Goal: Task Accomplishment & Management: Manage account settings

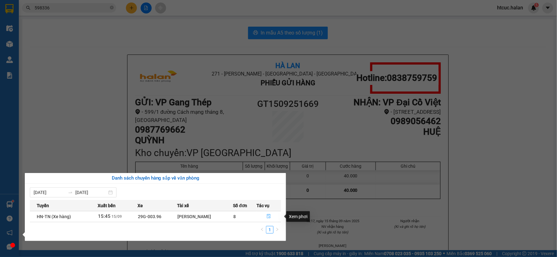
click at [270, 216] on icon "file-done" at bounding box center [269, 216] width 4 height 4
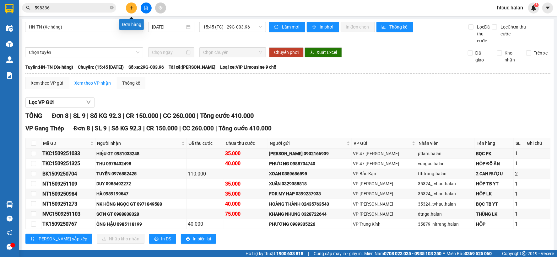
click at [132, 6] on icon "plus" at bounding box center [131, 8] width 4 height 4
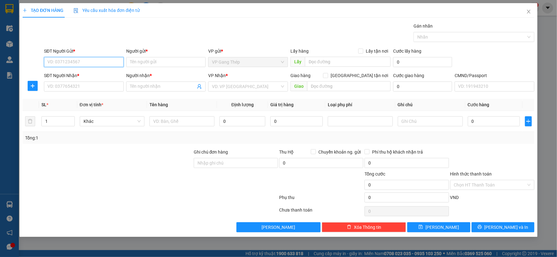
drag, startPoint x: 112, startPoint y: 62, endPoint x: 395, endPoint y: 13, distance: 287.5
click at [129, 59] on div "SĐT Người Gửi * VD: 0371234567 Người gửi * Tên người gửi VP gửi * VP Gang Thép …" at bounding box center [289, 59] width 493 height 22
type input "0963556823"
click at [79, 74] on div "0963556823 - NK THANH TÂM" at bounding box center [84, 74] width 72 height 7
type input "NK THANH TÂM"
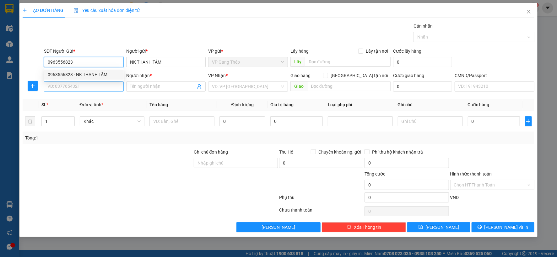
type input "0963556823"
click at [82, 87] on input "SĐT Người Nhận *" at bounding box center [84, 87] width 80 height 10
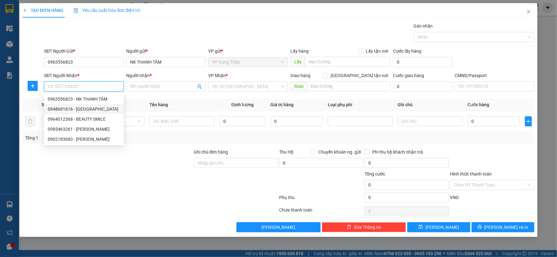
click at [86, 109] on div "0948691616 - NHẬT HUY" at bounding box center [84, 109] width 72 height 7
type input "0948691616"
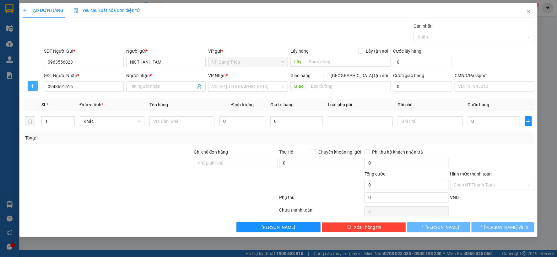
type input "[PERSON_NAME]"
click at [35, 86] on span "plus" at bounding box center [32, 85] width 9 height 5
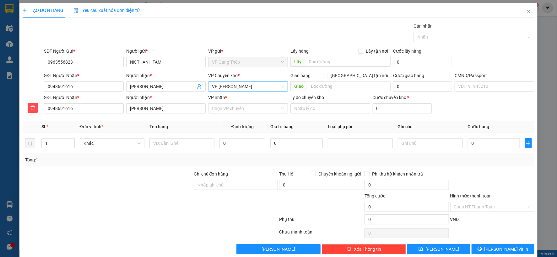
click at [262, 89] on span "VP [PERSON_NAME]" at bounding box center [248, 86] width 72 height 9
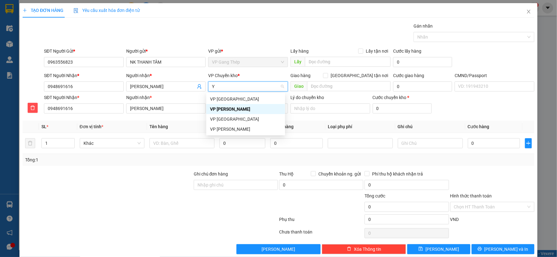
type input "YÊ"
click at [223, 98] on div "VP [GEOGRAPHIC_DATA]" at bounding box center [245, 99] width 71 height 7
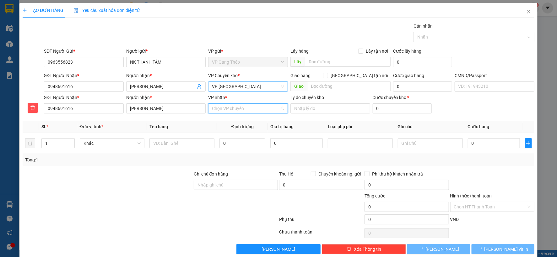
click at [225, 107] on input "VP nhận *" at bounding box center [246, 108] width 68 height 9
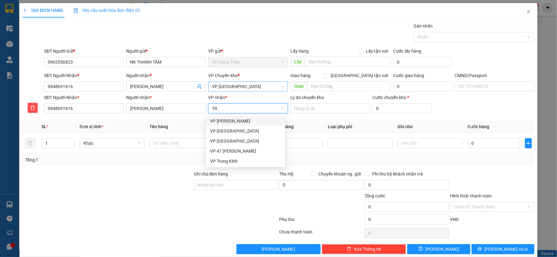
type input "TRA"
drag, startPoint x: 225, startPoint y: 123, endPoint x: 214, endPoint y: 129, distance: 13.3
click at [225, 123] on div "VP [PERSON_NAME]" at bounding box center [245, 121] width 71 height 7
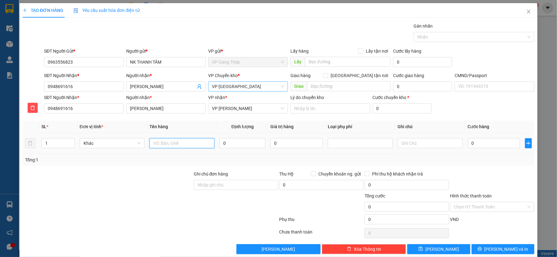
click at [191, 143] on input "text" at bounding box center [181, 143] width 65 height 10
drag, startPoint x: 139, startPoint y: 141, endPoint x: 133, endPoint y: 142, distance: 6.0
click at [139, 141] on span "Khác" at bounding box center [111, 143] width 57 height 9
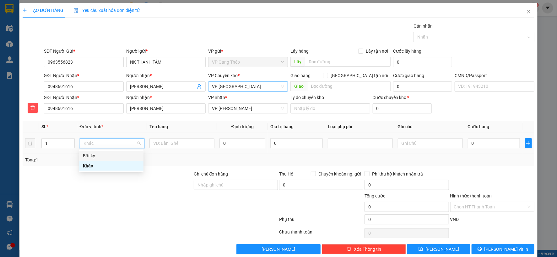
click at [122, 152] on div "Bất kỳ" at bounding box center [111, 155] width 57 height 7
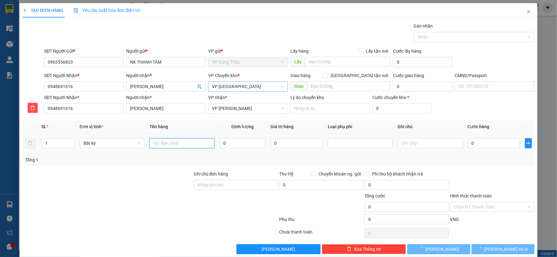
click at [172, 141] on input "text" at bounding box center [181, 143] width 65 height 10
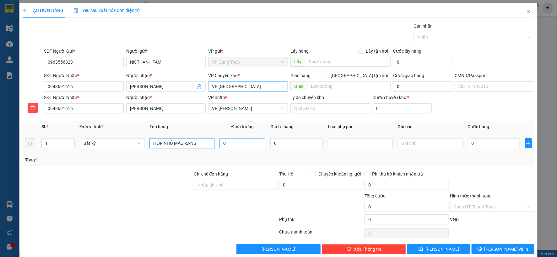
type input "HỘP NHỎ MẪU RĂNG"
click at [234, 141] on input "0" at bounding box center [242, 143] width 46 height 10
type input "0.2"
click at [474, 139] on input "0" at bounding box center [493, 143] width 52 height 10
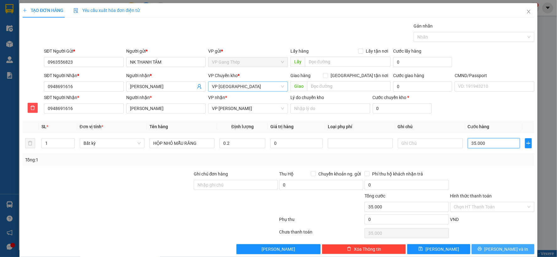
type input "35.000"
click at [491, 250] on button "Lưu và In" at bounding box center [502, 249] width 63 height 10
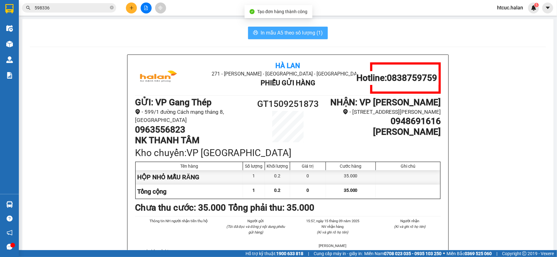
click at [291, 29] on span "In mẫu A5 theo số lượng (1)" at bounding box center [291, 33] width 62 height 8
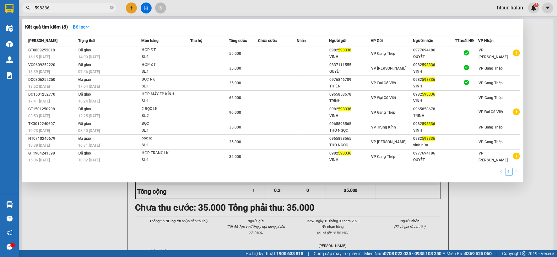
drag, startPoint x: 56, startPoint y: 13, endPoint x: 29, endPoint y: 24, distance: 29.1
click at [29, 13] on div "Kết quả tìm kiếm ( 8 ) Bộ lọc Mã ĐH Trạng thái Món hàng Thu hộ Tổng cước Chưa c…" at bounding box center [61, 8] width 122 height 11
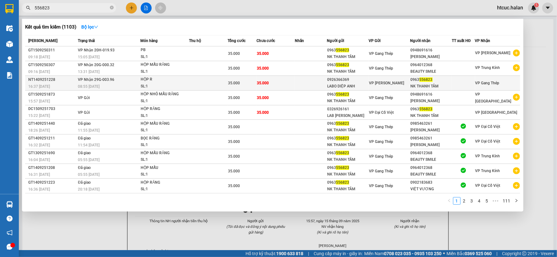
type input "556823"
click at [294, 83] on td "35.000" at bounding box center [275, 83] width 38 height 15
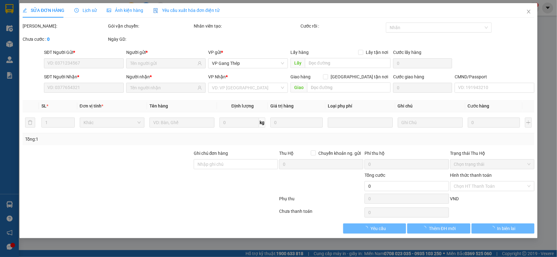
type input "0926366369"
type input "LABO DIỆP ANH"
type input "0963556823"
type input "NK THANH TÂM"
type input "35.000"
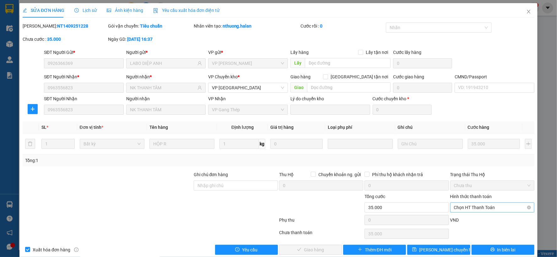
click at [491, 206] on span "Chọn HT Thanh Toán" at bounding box center [492, 207] width 77 height 9
click at [488, 183] on div "Công nợ người nhận" at bounding box center [488, 185] width 76 height 7
type input "0"
click at [311, 250] on span "Giao hàng" at bounding box center [314, 250] width 20 height 7
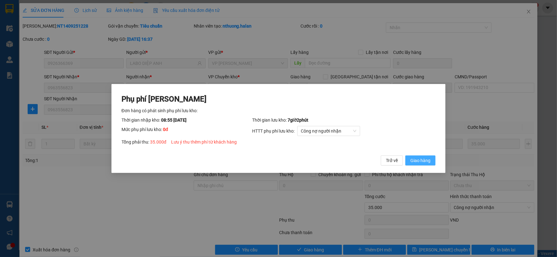
click at [424, 159] on span "Giao hàng" at bounding box center [420, 160] width 20 height 7
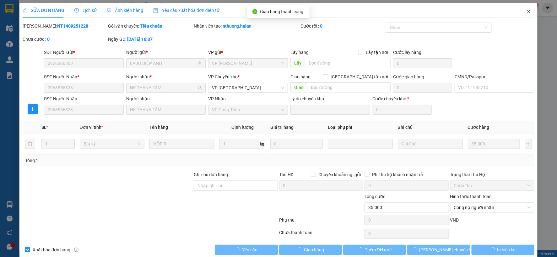
click at [526, 11] on icon "close" at bounding box center [528, 11] width 5 height 5
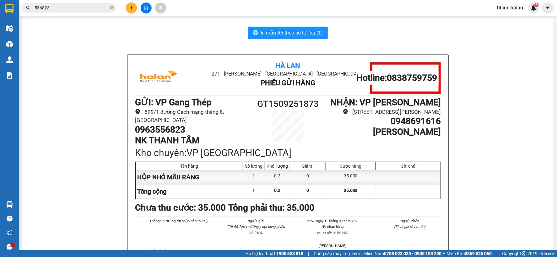
drag, startPoint x: 58, startPoint y: 9, endPoint x: 58, endPoint y: 3, distance: 6.3
click at [4, 18] on section "Kết quả tìm kiếm ( 1103 ) Bộ lọc Mã ĐH Trạng thái Món hàng Thu hộ Tổng cước Chư…" at bounding box center [278, 128] width 557 height 257
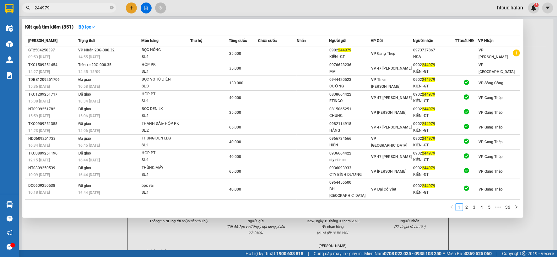
type input "244979"
click at [131, 6] on div at bounding box center [278, 128] width 557 height 257
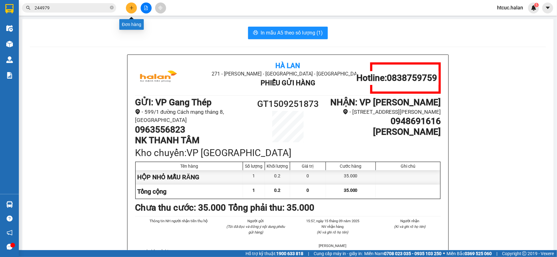
click at [132, 7] on icon "plus" at bounding box center [131, 8] width 4 height 4
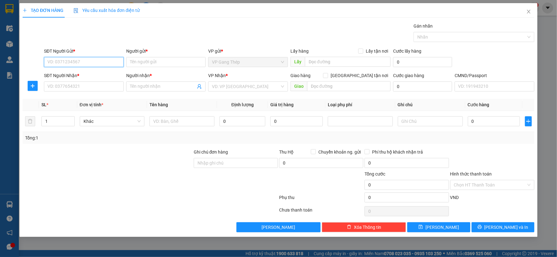
click at [105, 65] on input "SĐT Người Gửi *" at bounding box center [84, 62] width 80 height 10
click at [57, 61] on input "0865999111" at bounding box center [84, 62] width 80 height 10
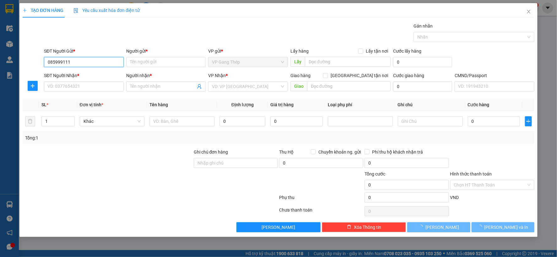
type input "0856999111"
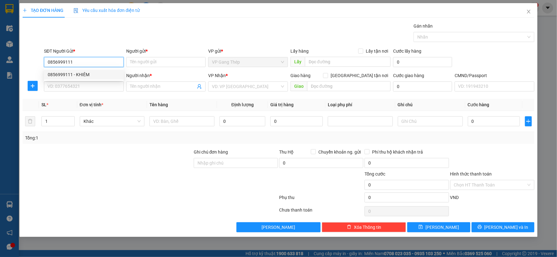
click at [83, 74] on div "0856999111 - KHIÊM" at bounding box center [84, 74] width 72 height 7
type input "KHIÊM"
type input "0856999111"
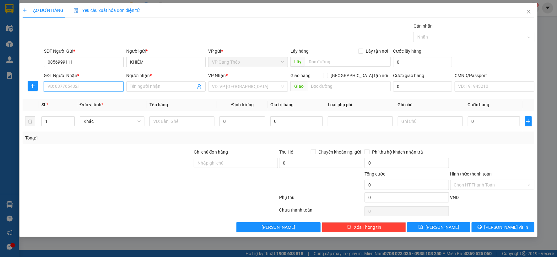
click at [94, 91] on input "SĐT Người Nhận *" at bounding box center [84, 87] width 80 height 10
click at [82, 98] on div "0829435168 - a thắng" at bounding box center [84, 99] width 72 height 7
type input "0829435168"
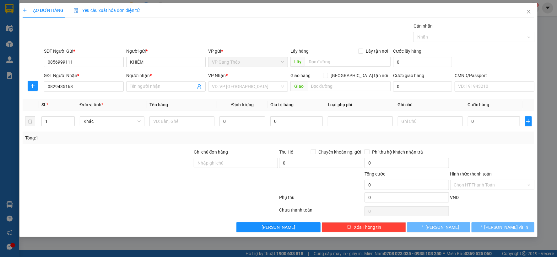
type input "a thắng"
click at [28, 80] on div at bounding box center [33, 79] width 20 height 3
click at [252, 86] on span "VP [PERSON_NAME]" at bounding box center [248, 86] width 72 height 9
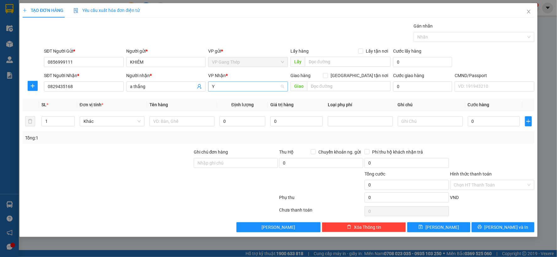
type input "YÊ"
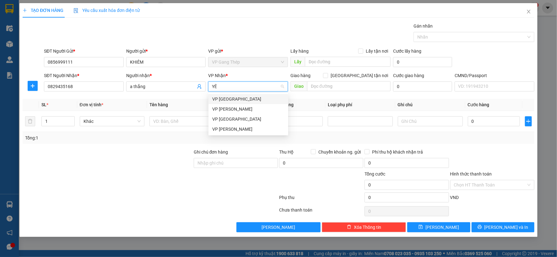
click at [219, 99] on div "VP [GEOGRAPHIC_DATA]" at bounding box center [248, 99] width 72 height 7
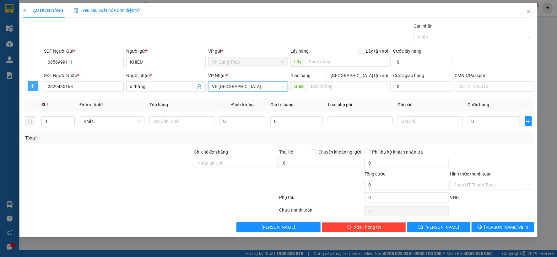
click at [29, 84] on span "plus" at bounding box center [32, 85] width 9 height 5
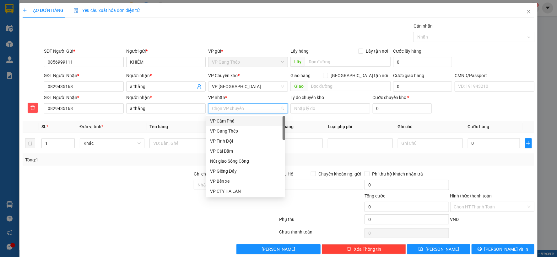
click at [227, 112] on input "VP nhận *" at bounding box center [246, 108] width 68 height 9
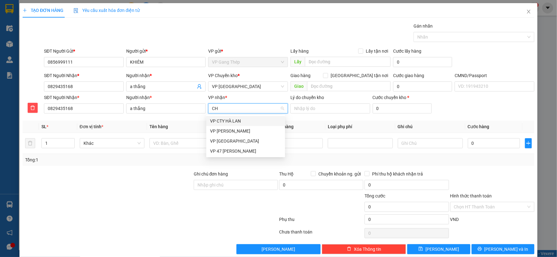
type input "CHI"
drag, startPoint x: 224, startPoint y: 119, endPoint x: 195, endPoint y: 127, distance: 30.3
click at [224, 120] on div "VP [PERSON_NAME]" at bounding box center [245, 121] width 71 height 7
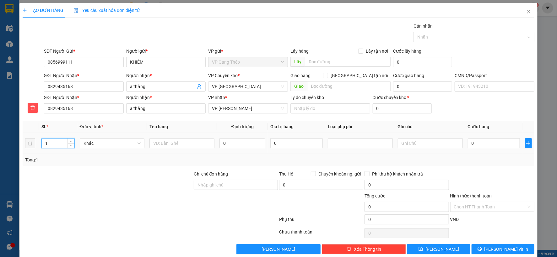
click at [27, 152] on tr "1 Khác 0 0 0" at bounding box center [278, 143] width 511 height 21
click at [140, 143] on div "Khác" at bounding box center [112, 143] width 65 height 10
type input "3"
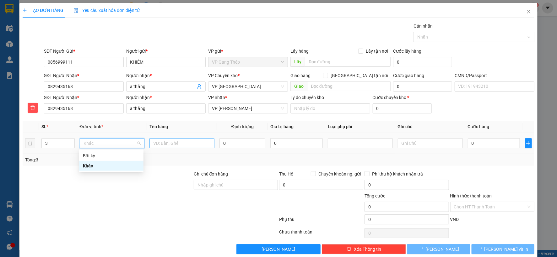
click at [95, 156] on div "Bất kỳ" at bounding box center [111, 155] width 57 height 7
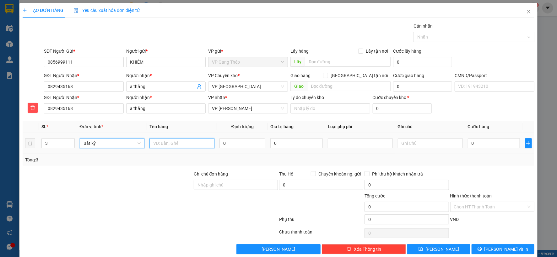
drag, startPoint x: 177, startPoint y: 146, endPoint x: 192, endPoint y: 151, distance: 15.4
click at [178, 145] on input "text" at bounding box center [181, 143] width 65 height 10
type input "3 [PERSON_NAME]"
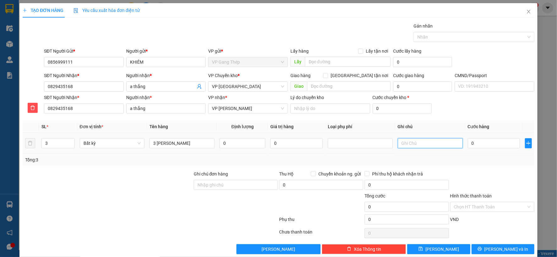
click at [434, 142] on input "text" at bounding box center [429, 143] width 65 height 10
type input "26+24+20"
click at [492, 142] on input "0" at bounding box center [493, 143] width 52 height 10
type input "1"
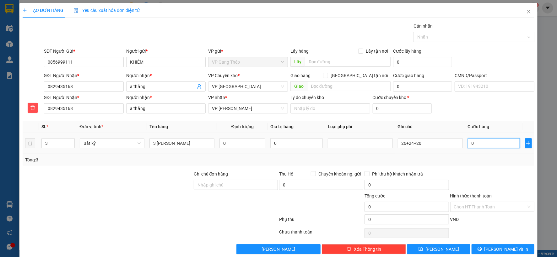
type input "1"
type input "16"
type input "160"
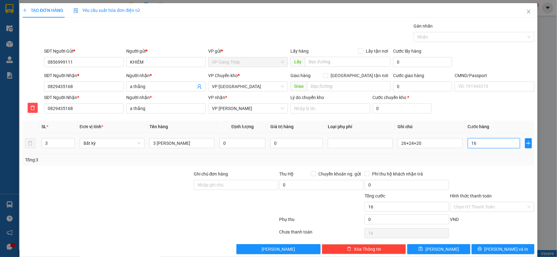
type input "160"
type input "1.600"
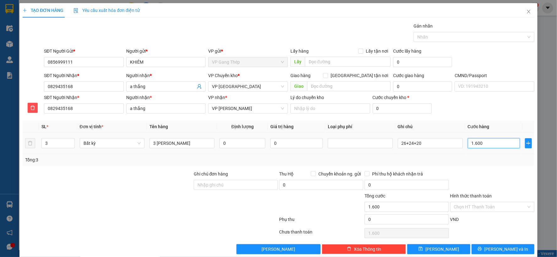
type input "16.000"
type input "160.000"
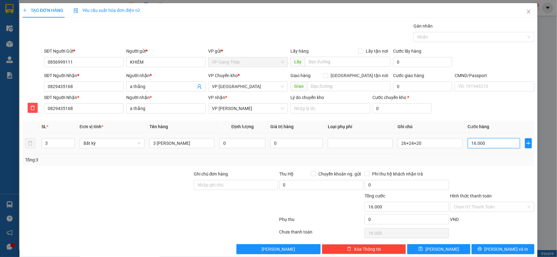
type input "160.000"
click at [494, 205] on input "Hình thức thanh toán" at bounding box center [490, 206] width 72 height 9
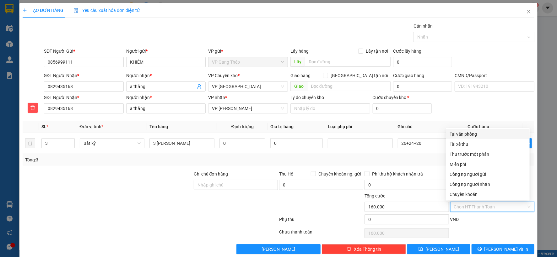
click at [465, 132] on div "Tại văn phòng" at bounding box center [488, 134] width 76 height 7
type input "0"
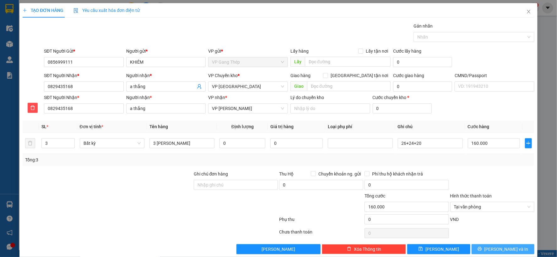
click at [502, 247] on span "Lưu và In" at bounding box center [506, 249] width 44 height 7
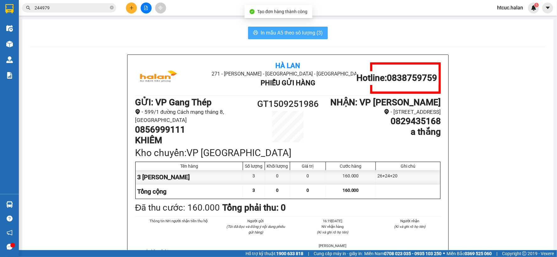
click at [306, 33] on span "In mẫu A5 theo số lượng (3)" at bounding box center [291, 33] width 62 height 8
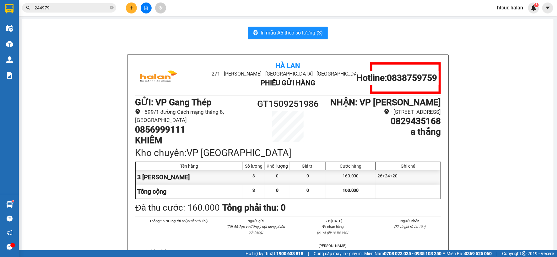
click at [23, 11] on div "244979" at bounding box center [61, 7] width 122 height 9
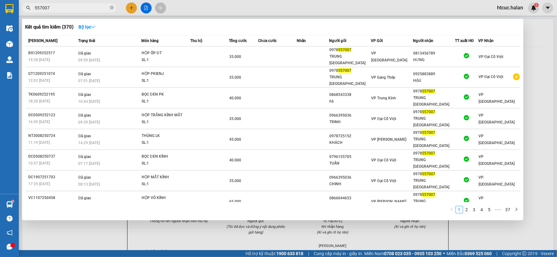
type input "557007"
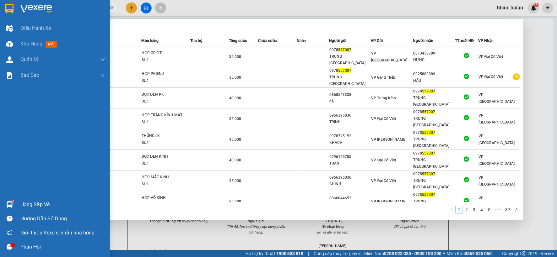
click at [40, 205] on div "Hàng sắp về" at bounding box center [62, 204] width 85 height 9
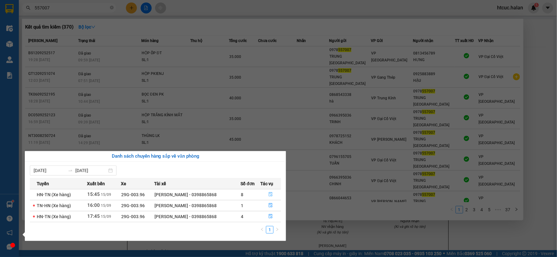
click at [269, 193] on icon "file-done" at bounding box center [271, 194] width 4 height 4
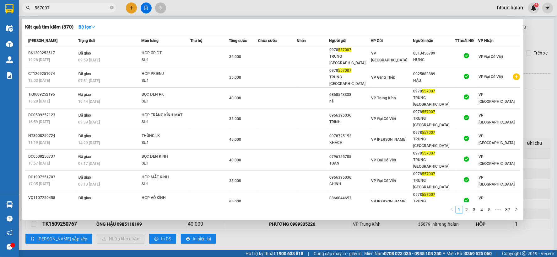
click at [263, 237] on div at bounding box center [278, 128] width 557 height 257
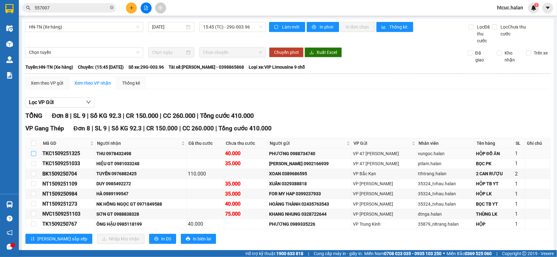
click at [35, 156] on input "checkbox" at bounding box center [33, 153] width 5 height 5
checkbox input "true"
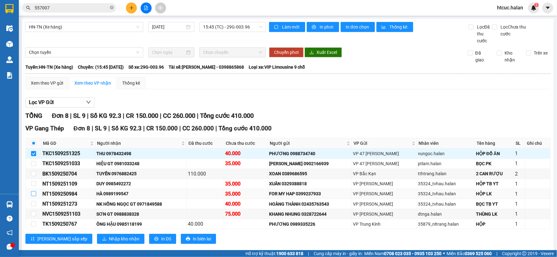
click at [35, 195] on input "checkbox" at bounding box center [33, 193] width 5 height 5
checkbox input "true"
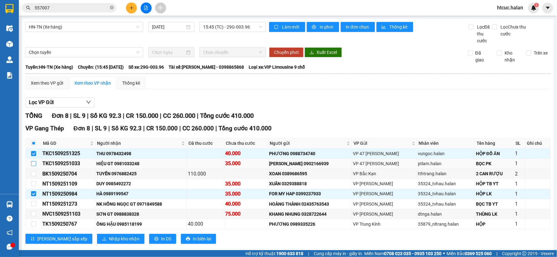
click at [34, 163] on input "checkbox" at bounding box center [33, 163] width 5 height 5
checkbox input "true"
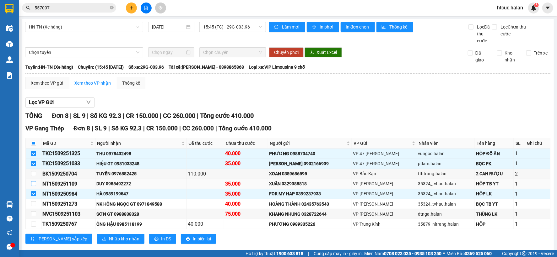
click at [32, 183] on input "checkbox" at bounding box center [33, 183] width 5 height 5
checkbox input "true"
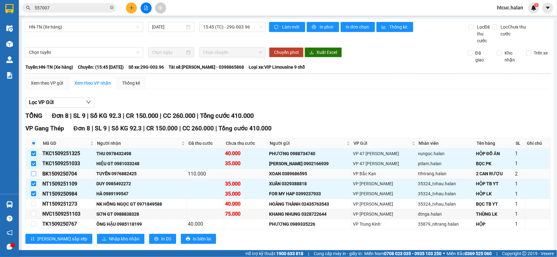
click at [35, 174] on input "checkbox" at bounding box center [33, 173] width 5 height 5
checkbox input "true"
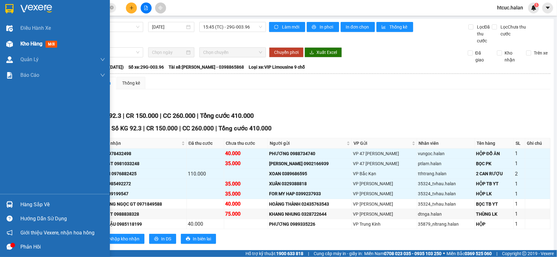
click at [15, 43] on div "Kho hàng mới" at bounding box center [55, 44] width 110 height 16
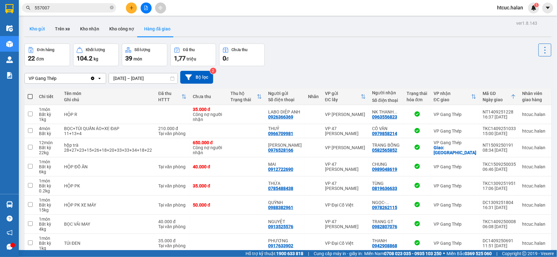
click at [33, 31] on button "Kho gửi" at bounding box center [36, 28] width 25 height 15
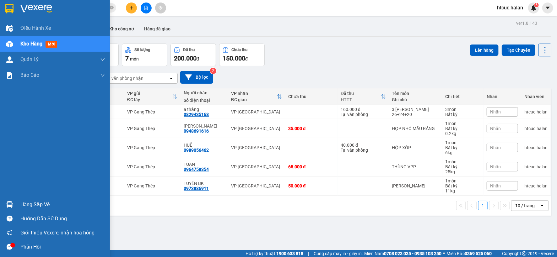
click at [24, 206] on div "Hàng sắp về" at bounding box center [62, 204] width 85 height 9
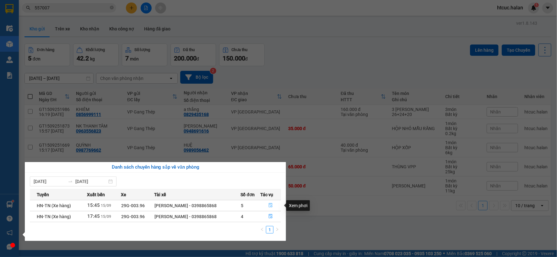
click at [271, 205] on icon "file-done" at bounding box center [270, 205] width 4 height 4
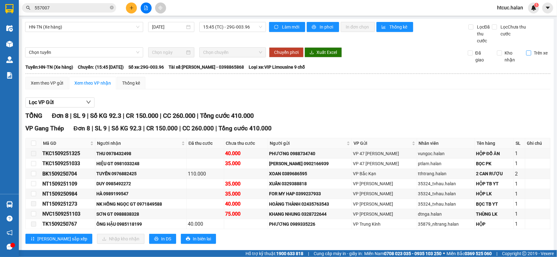
click at [526, 52] on input "Trên xe" at bounding box center [528, 53] width 5 height 5
checkbox input "true"
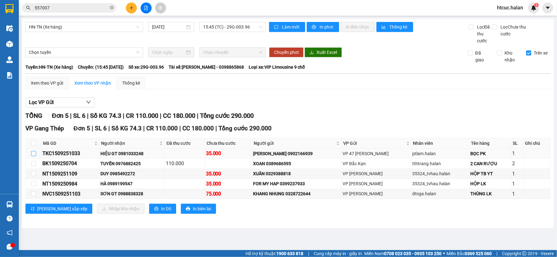
click at [35, 155] on input "checkbox" at bounding box center [33, 153] width 5 height 5
checkbox input "true"
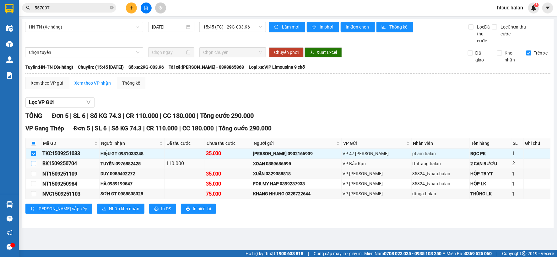
click at [32, 164] on input "checkbox" at bounding box center [33, 163] width 5 height 5
checkbox input "true"
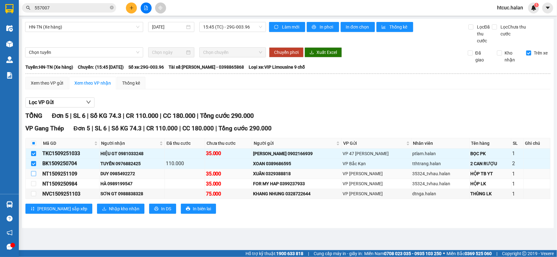
click at [35, 175] on input "checkbox" at bounding box center [33, 173] width 5 height 5
checkbox input "true"
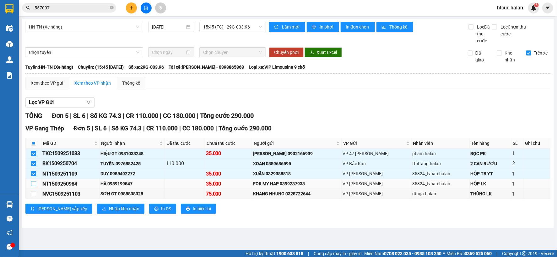
click at [34, 187] on label at bounding box center [33, 183] width 5 height 7
click at [34, 186] on input "checkbox" at bounding box center [33, 183] width 5 height 5
checkbox input "true"
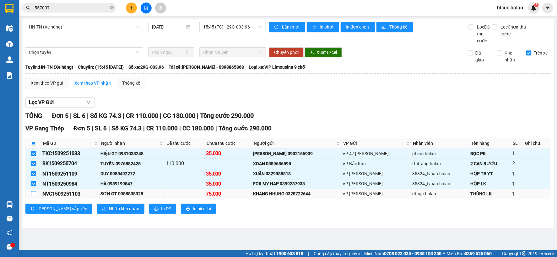
click at [35, 197] on label at bounding box center [33, 193] width 5 height 7
click at [35, 196] on input "checkbox" at bounding box center [33, 193] width 5 height 5
checkbox input "true"
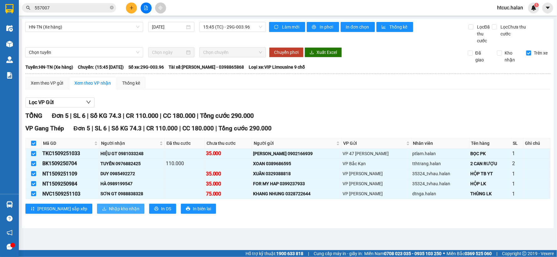
click at [109, 208] on span "Nhập kho nhận" at bounding box center [124, 208] width 30 height 7
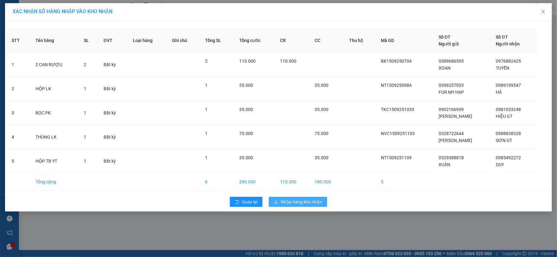
click at [293, 202] on span "Nhập hàng kho nhận" at bounding box center [300, 202] width 41 height 7
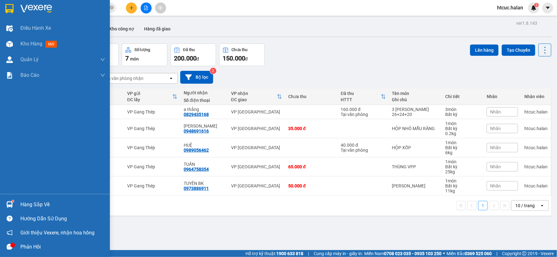
click at [11, 202] on img at bounding box center [9, 204] width 7 height 7
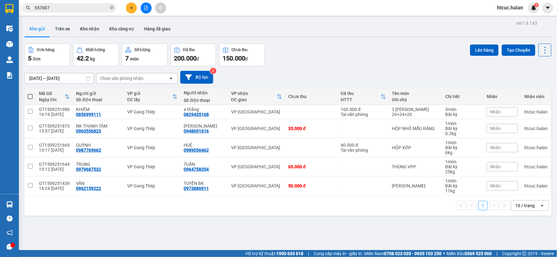
click at [69, 10] on section "Kết quả tìm kiếm ( 370 ) Bộ lọc Mã ĐH Trạng thái Món hàng Thu hộ Tổng cước Chưa…" at bounding box center [278, 128] width 557 height 257
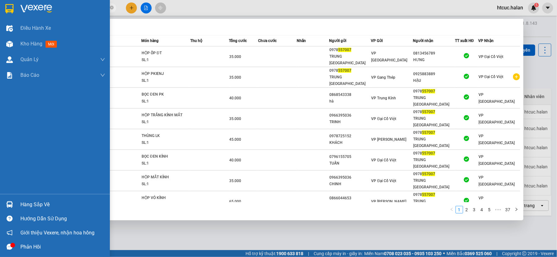
drag, startPoint x: 52, startPoint y: 7, endPoint x: 10, endPoint y: 16, distance: 42.8
click at [10, 16] on section "Kết quả tìm kiếm ( 370 ) Bộ lọc Mã ĐH Trạng thái Món hàng Thu hộ Tổng cước Chưa…" at bounding box center [278, 128] width 557 height 257
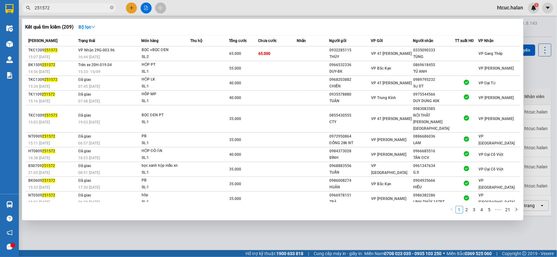
type input "251572"
click at [267, 232] on div at bounding box center [278, 128] width 557 height 257
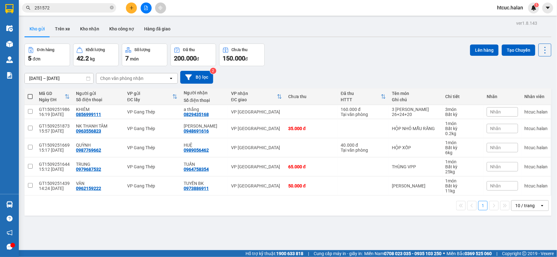
click at [26, 95] on th at bounding box center [29, 96] width 11 height 17
click at [27, 96] on th at bounding box center [29, 96] width 11 height 17
click at [29, 96] on span at bounding box center [30, 96] width 5 height 5
click at [30, 93] on input "checkbox" at bounding box center [30, 93] width 0 height 0
checkbox input "true"
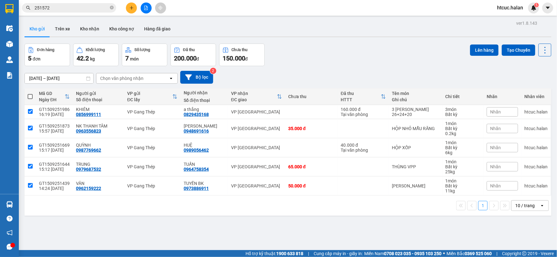
checkbox input "true"
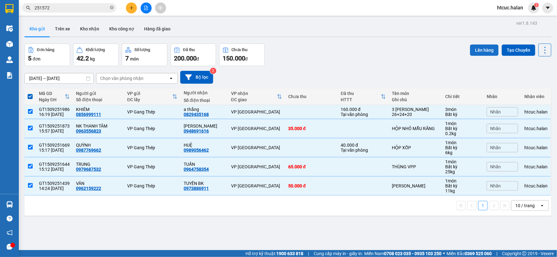
drag, startPoint x: 482, startPoint y: 51, endPoint x: 479, endPoint y: 51, distance: 3.2
click at [479, 51] on button "Lên hàng" at bounding box center [484, 50] width 29 height 11
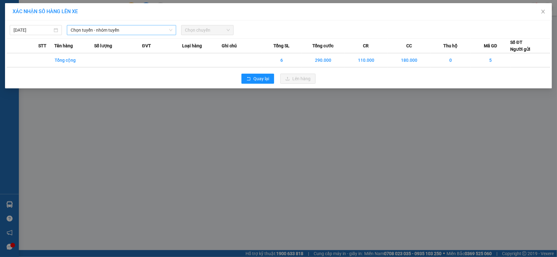
click at [139, 29] on span "Chọn tuyến - nhóm tuyến" at bounding box center [122, 29] width 102 height 9
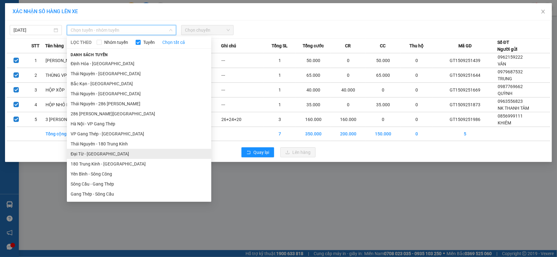
scroll to position [104, 0]
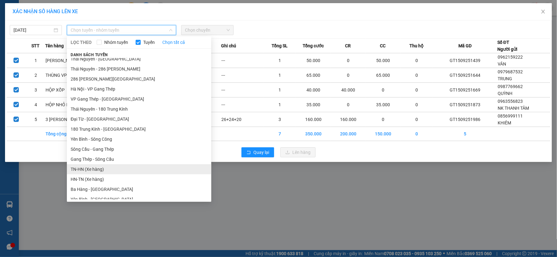
click at [86, 168] on li "TN-HN (Xe hàng)" at bounding box center [139, 169] width 144 height 10
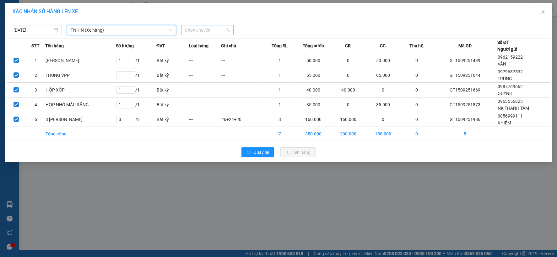
click at [201, 31] on span "Chọn chuyến" at bounding box center [207, 29] width 45 height 9
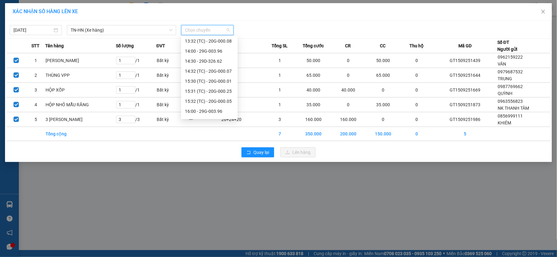
scroll to position [251, 0]
click at [219, 103] on div "16:00 - 29G-003.96" at bounding box center [209, 102] width 49 height 7
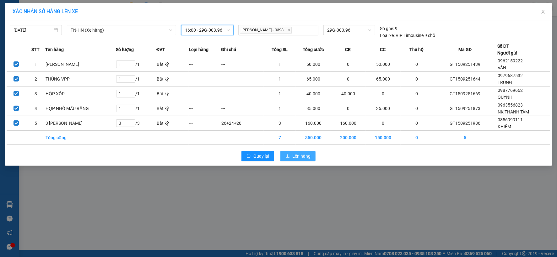
click at [295, 155] on span "Lên hàng" at bounding box center [301, 156] width 18 height 7
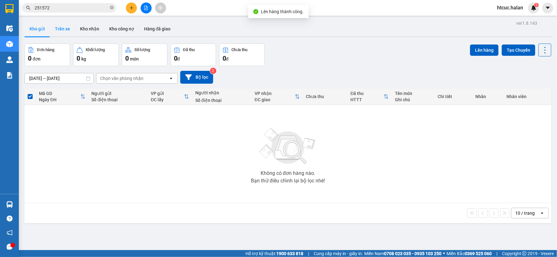
click at [67, 27] on button "Trên xe" at bounding box center [62, 28] width 25 height 15
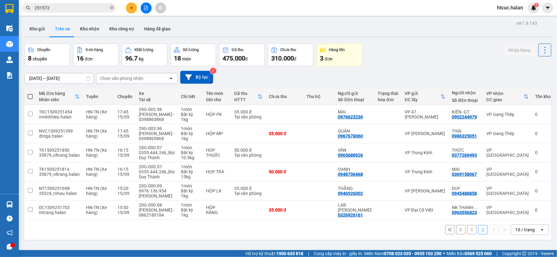
click at [467, 233] on button "1" at bounding box center [471, 229] width 9 height 9
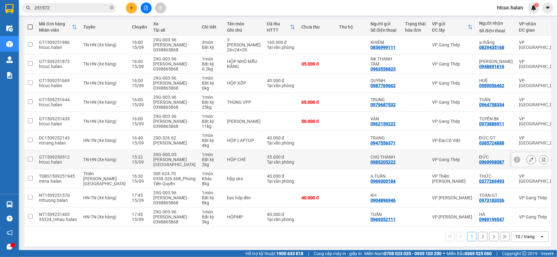
scroll to position [80, 0]
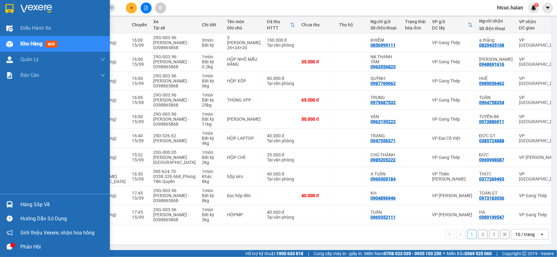
click at [13, 204] on div at bounding box center [9, 204] width 11 height 11
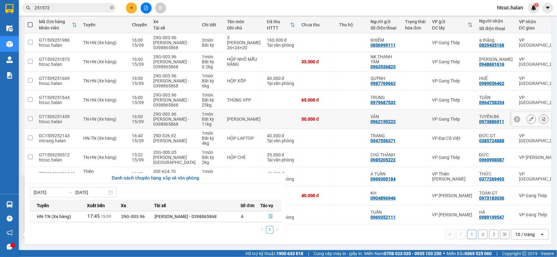
click at [284, 121] on section "Kết quả tìm kiếm ( 209 ) Bộ lọc Mã ĐH Trạng thái Món hàng Thu hộ Tổng cước Chưa…" at bounding box center [278, 128] width 557 height 257
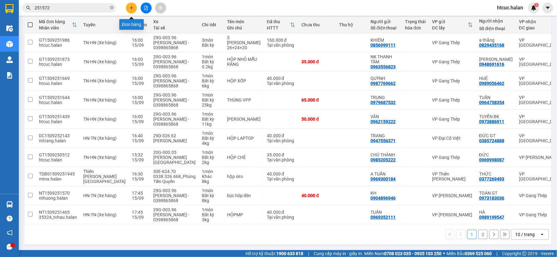
click at [132, 8] on icon "plus" at bounding box center [131, 8] width 4 height 4
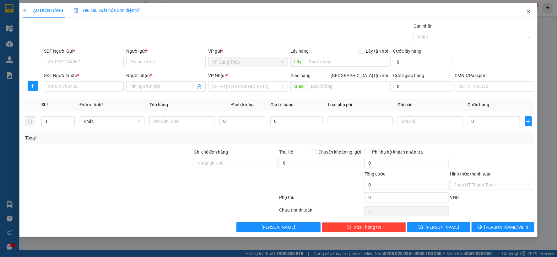
click at [530, 10] on icon "close" at bounding box center [527, 12] width 3 height 4
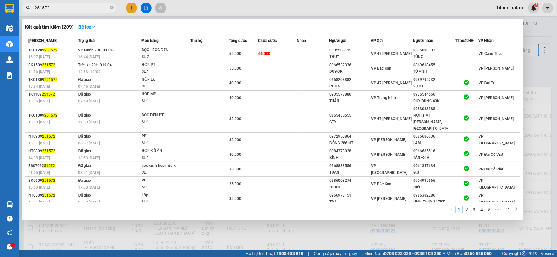
click at [64, 8] on input "251572" at bounding box center [72, 7] width 74 height 7
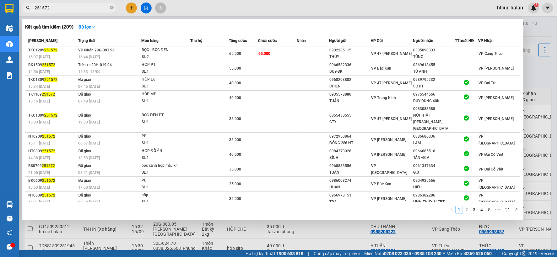
click at [265, 236] on div at bounding box center [278, 128] width 557 height 257
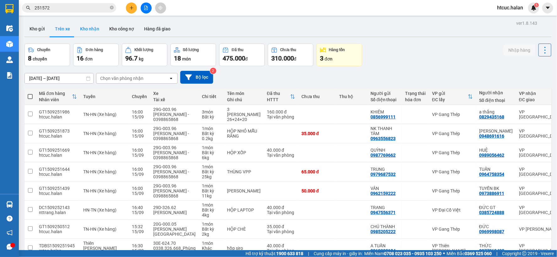
click at [85, 29] on button "Kho nhận" at bounding box center [89, 28] width 29 height 15
type input "18/07/2025 – 15/09/2025"
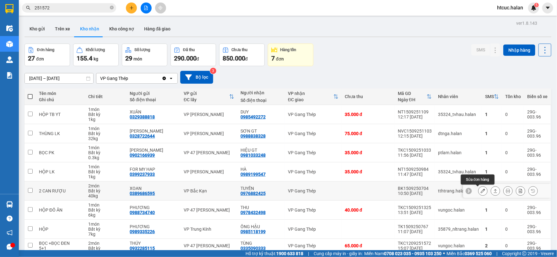
click at [480, 192] on icon at bounding box center [482, 191] width 4 height 4
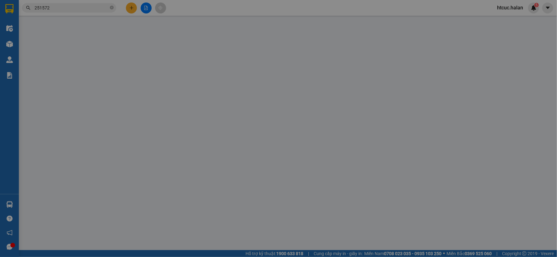
type input "0389686595"
type input "XOAN"
type input "0976882425"
type input "TUYẾN"
type input "110.000"
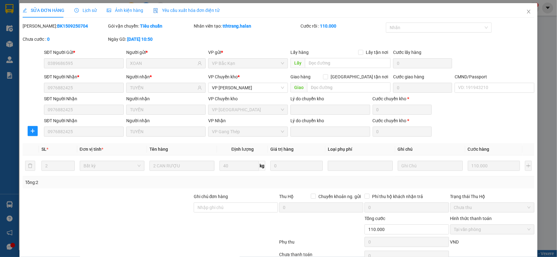
scroll to position [32, 0]
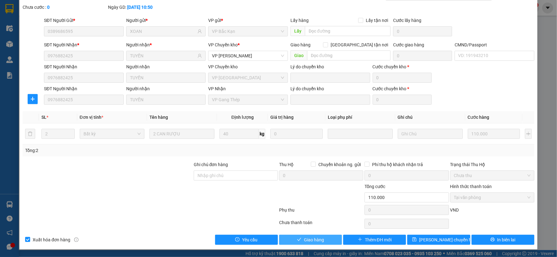
click at [317, 240] on span "Giao hàng" at bounding box center [314, 240] width 20 height 7
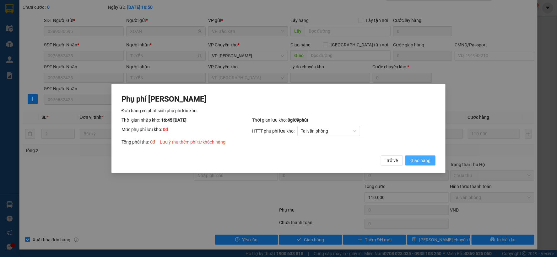
click at [425, 158] on span "Giao hàng" at bounding box center [420, 160] width 20 height 7
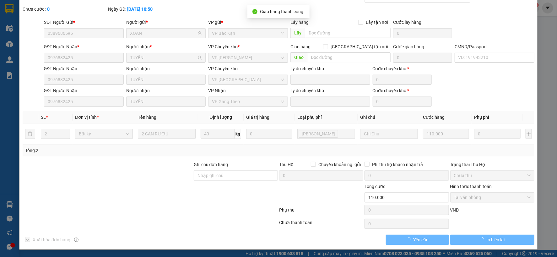
scroll to position [30, 0]
click at [494, 239] on span "In biên lai" at bounding box center [495, 240] width 18 height 7
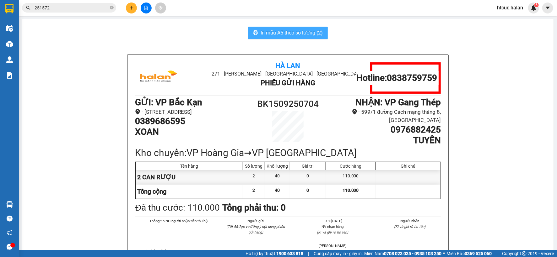
click at [296, 30] on span "In mẫu A5 theo số lượng (2)" at bounding box center [291, 33] width 62 height 8
click at [133, 9] on icon "plus" at bounding box center [131, 8] width 4 height 4
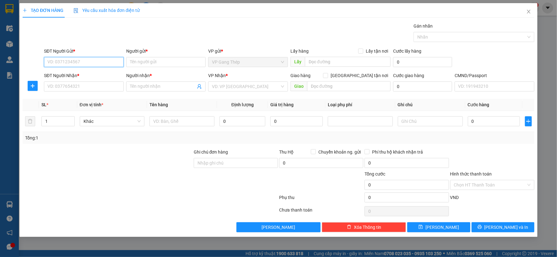
click at [90, 65] on input "SĐT Người Gửi *" at bounding box center [84, 62] width 80 height 10
type input "0397306590"
click at [149, 65] on input "Người gửi *" at bounding box center [166, 62] width 80 height 10
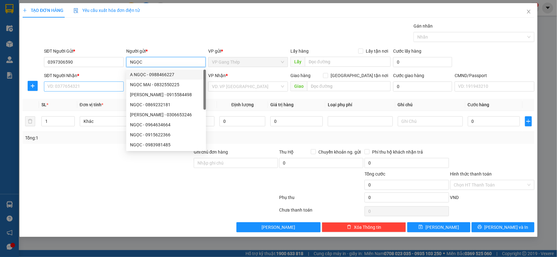
type input "NGỌC"
click at [101, 87] on input "SĐT Người Nhận *" at bounding box center [84, 87] width 80 height 10
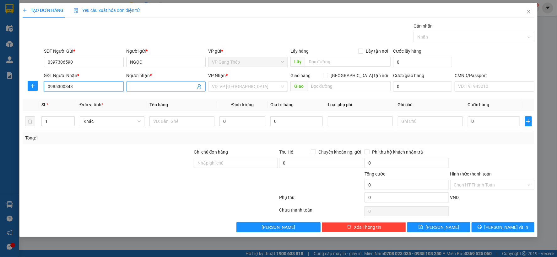
type input "0985300343"
click at [153, 85] on input "Người nhận *" at bounding box center [163, 86] width 66 height 7
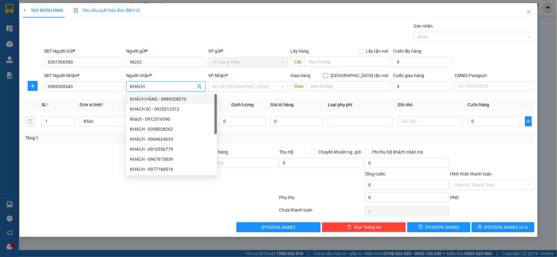
type input "KHÁCH"
click at [328, 77] on span at bounding box center [325, 75] width 5 height 5
click at [327, 77] on input "Giao tận nơi" at bounding box center [325, 75] width 4 height 4
checkbox input "true"
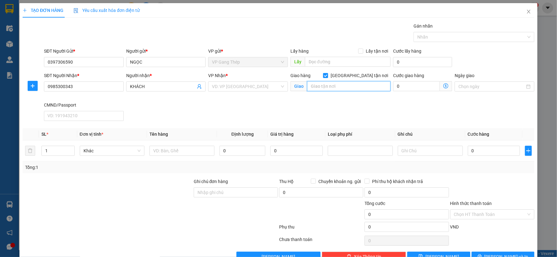
click at [343, 88] on input "text" at bounding box center [348, 86] width 83 height 10
type input "114 ĐƯỜNG CẦU BƯƠU, KIẾN HƯNG, HÀ ĐÔNG, HÀ NỘI"
click at [351, 101] on div "Giao hàng Giao tận nơi Giao 114 ĐƯỜNG CẦU BƯƠU, KIẾN HƯNG, HÀ ĐÔNG, HÀ NỘI" at bounding box center [340, 86] width 103 height 29
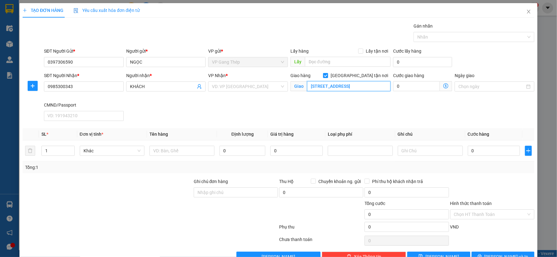
click at [315, 88] on input "114 ĐƯỜNG CẦU BƯƠU, KIẾN HƯNG, HÀ ĐÔNG, HÀ NỘI" at bounding box center [348, 86] width 83 height 10
click at [245, 88] on input "search" at bounding box center [246, 86] width 68 height 9
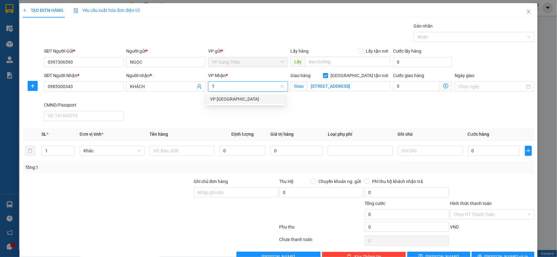
type input "TÂ"
click at [225, 101] on div "VP Tân Triều" at bounding box center [245, 99] width 71 height 7
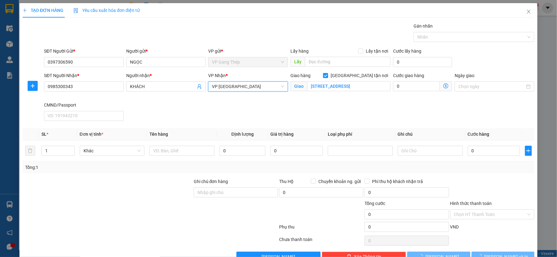
click at [443, 85] on icon "dollar-circle" at bounding box center [445, 85] width 5 height 5
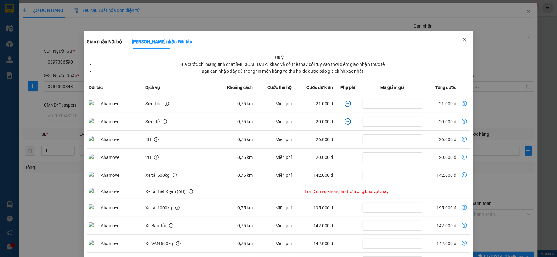
click at [462, 39] on icon "close" at bounding box center [464, 39] width 5 height 5
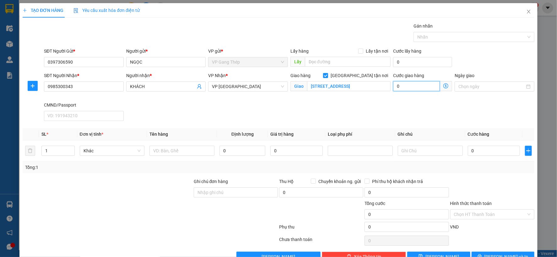
click at [421, 89] on input "0" at bounding box center [416, 86] width 47 height 10
type input "3"
type input "30"
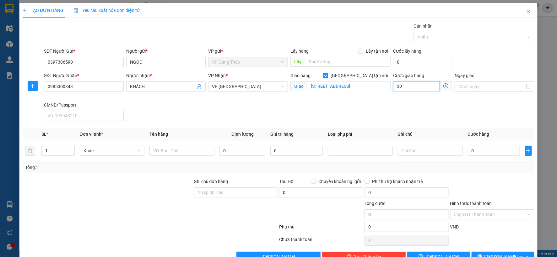
type input "30"
type input "30.000"
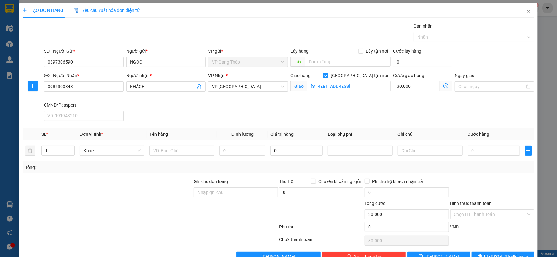
click at [443, 87] on icon "dollar-circle" at bounding box center [445, 85] width 5 height 5
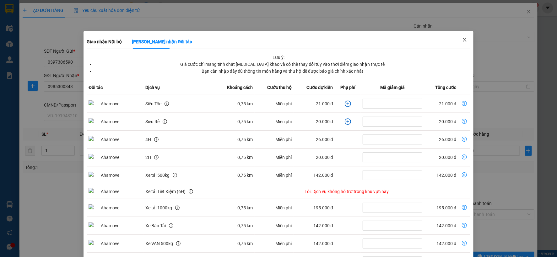
click at [460, 37] on span "Close" at bounding box center [465, 40] width 18 height 18
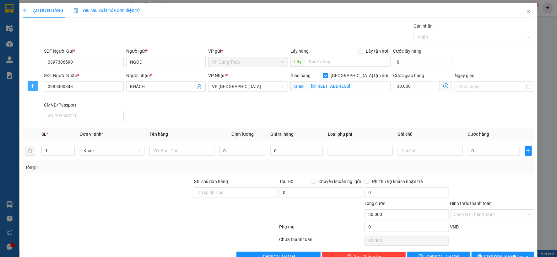
click at [30, 83] on icon "plus" at bounding box center [32, 85] width 5 height 5
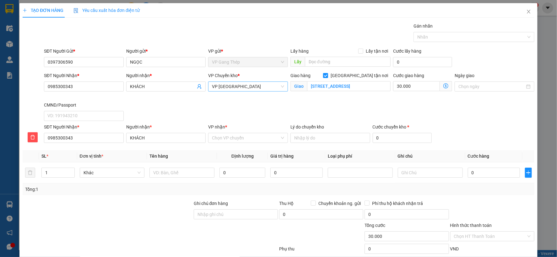
click at [248, 87] on span "VP Tân Triều" at bounding box center [248, 86] width 72 height 9
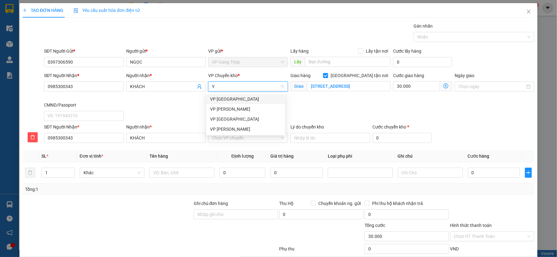
type input "YÊ"
click at [229, 99] on div "VP [GEOGRAPHIC_DATA]" at bounding box center [245, 99] width 71 height 7
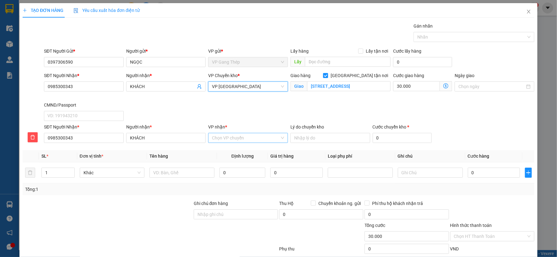
click at [224, 139] on input "VP nhận *" at bounding box center [246, 137] width 68 height 9
type input "TÂ"
click at [222, 150] on div "VP Tân Triều" at bounding box center [245, 150] width 71 height 7
click at [108, 172] on span "Khác" at bounding box center [111, 172] width 57 height 9
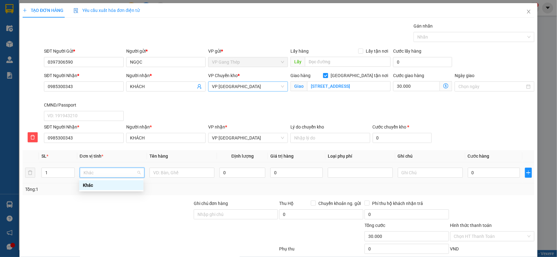
click at [105, 187] on div "Khác" at bounding box center [111, 185] width 57 height 7
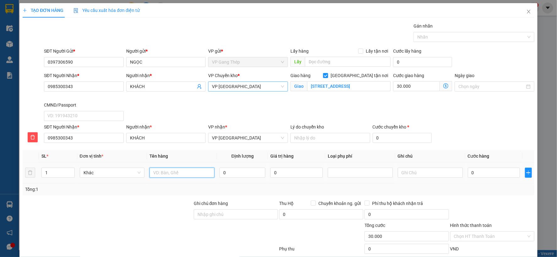
click at [170, 170] on input "text" at bounding box center [181, 173] width 65 height 10
type input "HỘP GHẾ"
click at [239, 174] on input "0" at bounding box center [242, 173] width 46 height 10
type input "1"
click at [487, 174] on input "0" at bounding box center [493, 173] width 52 height 10
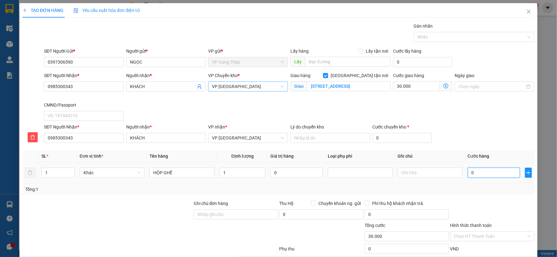
click at [502, 174] on input "0" at bounding box center [493, 173] width 52 height 10
drag, startPoint x: 486, startPoint y: 176, endPoint x: 451, endPoint y: 177, distance: 34.5
click at [451, 177] on tr "1 Khác HỘP GHẾ 1 0 0" at bounding box center [278, 173] width 511 height 21
type input "3"
type input "30.003"
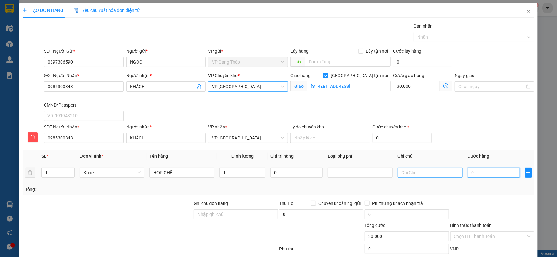
type input "30.003"
type input "35"
type input "30.035"
type input "350"
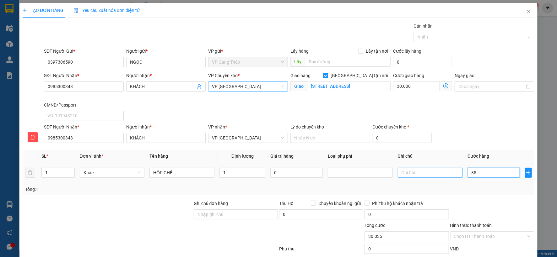
type input "30.350"
type input "35.000"
type input "65.000"
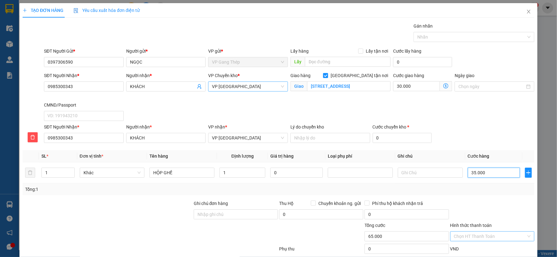
scroll to position [35, 0]
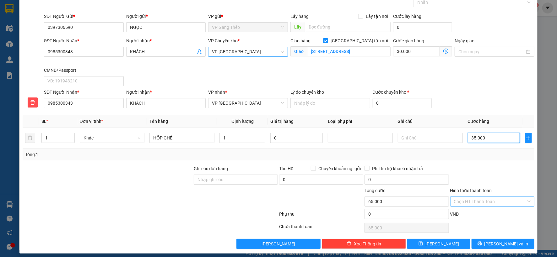
type input "35.000"
click at [481, 199] on input "Hình thức thanh toán" at bounding box center [490, 201] width 72 height 9
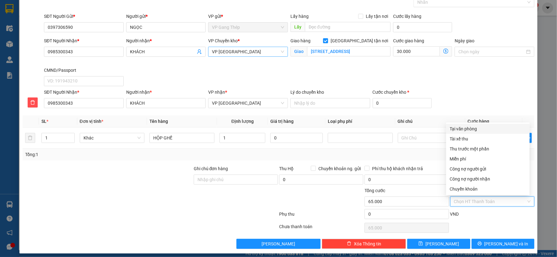
click at [469, 126] on div "Tại văn phòng" at bounding box center [488, 128] width 76 height 7
type input "0"
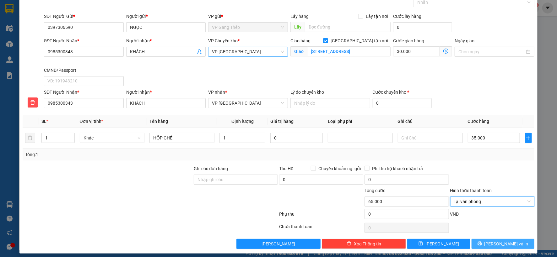
click at [496, 241] on span "Lưu và In" at bounding box center [506, 244] width 44 height 7
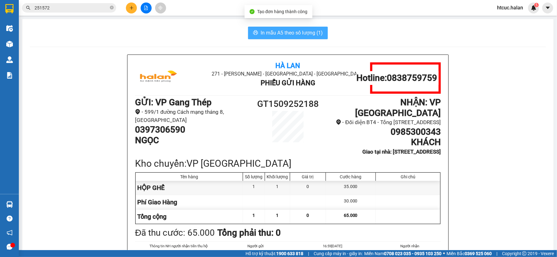
click at [279, 31] on span "In mẫu A5 theo số lượng (1)" at bounding box center [291, 33] width 62 height 8
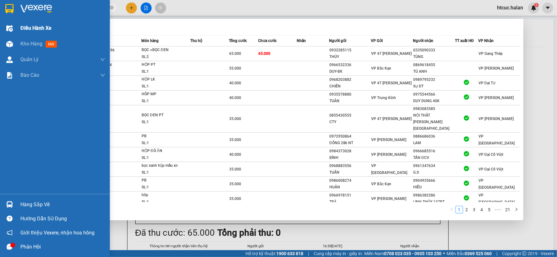
drag, startPoint x: 91, startPoint y: 5, endPoint x: 0, endPoint y: 24, distance: 93.0
click at [0, 24] on section "Kết quả tìm kiếm ( 209 ) Bộ lọc Mã ĐH Trạng thái Món hàng Thu hộ Tổng cước Chưa…" at bounding box center [278, 128] width 557 height 257
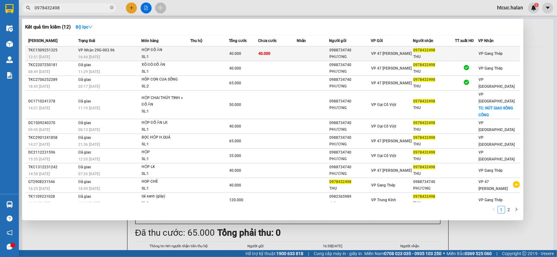
type input "0978432498"
click at [293, 56] on td "40.000" at bounding box center [277, 53] width 39 height 15
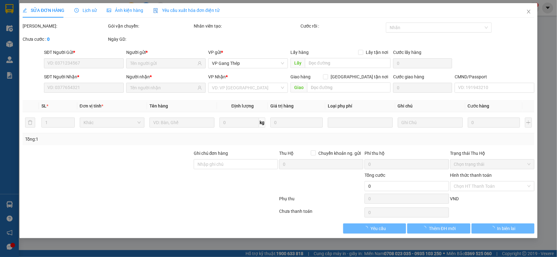
type input "0988734740"
type input "PHƯƠNG"
type input "0978432498"
type input "THU"
type input "40.000"
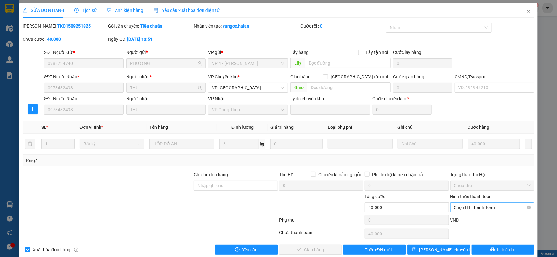
click at [490, 208] on span "Chọn HT Thanh Toán" at bounding box center [492, 207] width 77 height 9
click at [474, 155] on div "Tại văn phòng" at bounding box center [488, 155] width 76 height 7
type input "0"
click at [300, 253] on button "Giao hàng" at bounding box center [310, 250] width 63 height 10
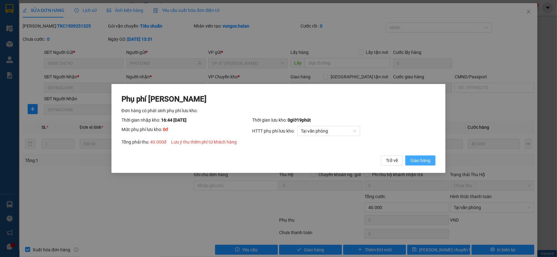
click at [419, 159] on span "Giao hàng" at bounding box center [420, 160] width 20 height 7
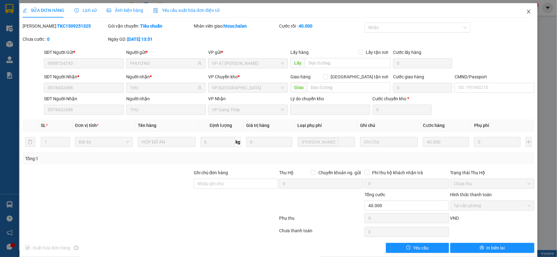
click at [520, 11] on span "Close" at bounding box center [529, 12] width 18 height 18
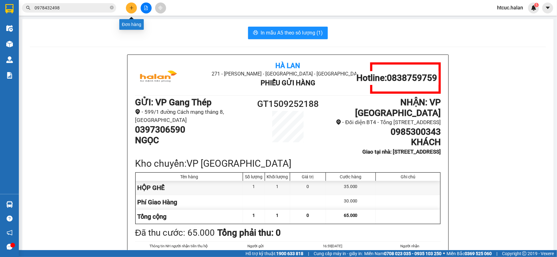
click at [129, 7] on icon "plus" at bounding box center [131, 8] width 4 height 4
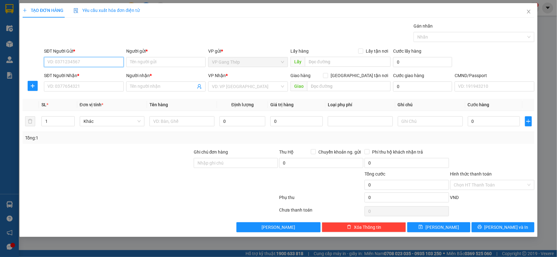
click at [87, 60] on input "SĐT Người Gửi *" at bounding box center [84, 62] width 80 height 10
type input "0397585856"
click at [85, 76] on div "0397585856 - TRANG" at bounding box center [84, 74] width 72 height 7
type input "TRANG"
type input "0397585856"
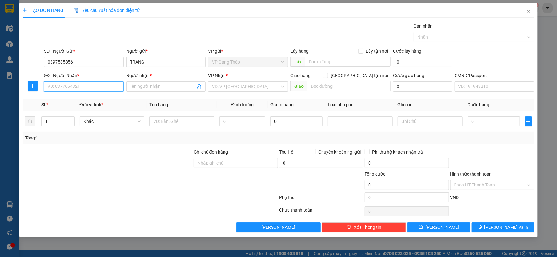
click at [88, 88] on input "SĐT Người Nhận *" at bounding box center [84, 87] width 80 height 10
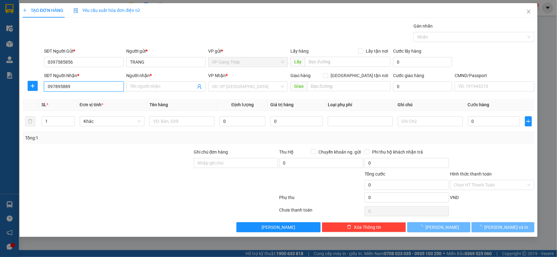
type input "0978958899"
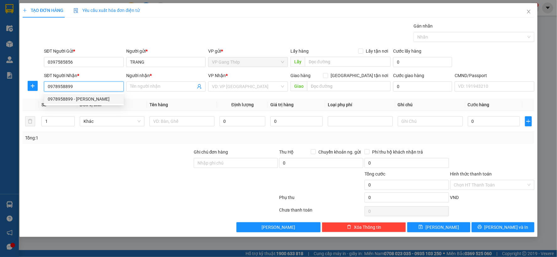
click at [82, 98] on div "0978958899 - HUYỀN" at bounding box center [84, 99] width 72 height 7
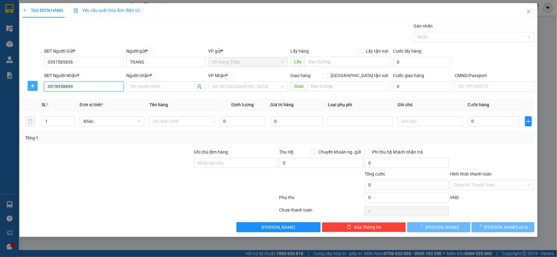
type input "HUYỀN"
checkbox input "true"
type input "NHÀ R1, 15B, Khu đô thị Eden Rose Ng. 908 Đ. Kim Giang, Thanh Liệt, Thanh Trì, …"
type input "30.000"
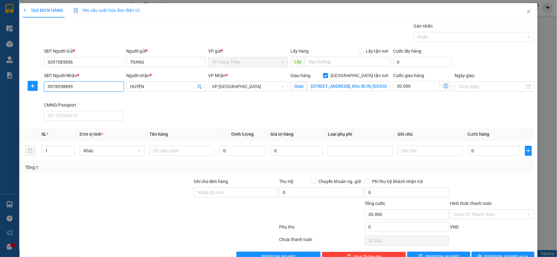
type input "0978958899"
click at [443, 86] on icon "dollar-circle" at bounding box center [445, 85] width 5 height 5
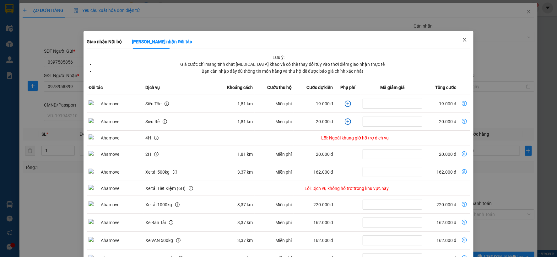
click at [462, 39] on icon "close" at bounding box center [463, 40] width 3 height 4
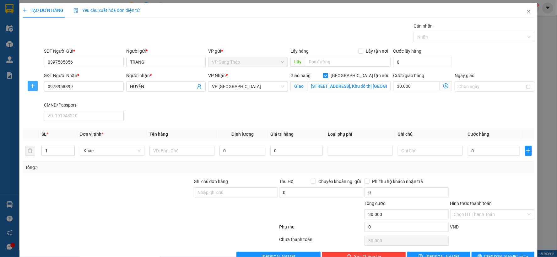
click at [32, 87] on icon "plus" at bounding box center [32, 86] width 0 height 4
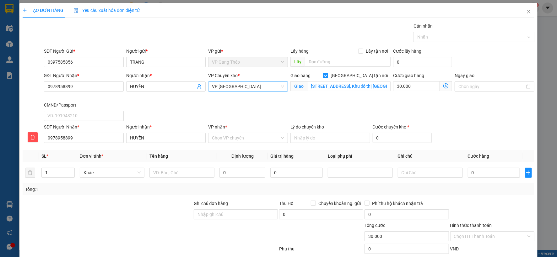
click at [251, 87] on span "VP Tân Triều" at bounding box center [248, 86] width 72 height 9
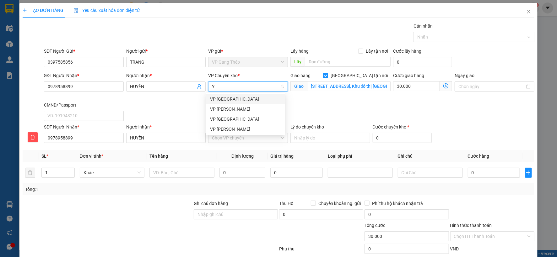
type input "YÊ"
click at [220, 97] on div "VP [GEOGRAPHIC_DATA]" at bounding box center [245, 99] width 71 height 7
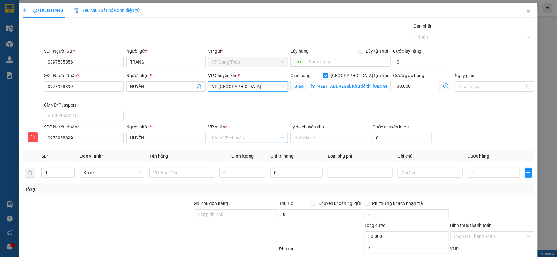
click at [221, 139] on input "VP nhận *" at bounding box center [246, 137] width 68 height 9
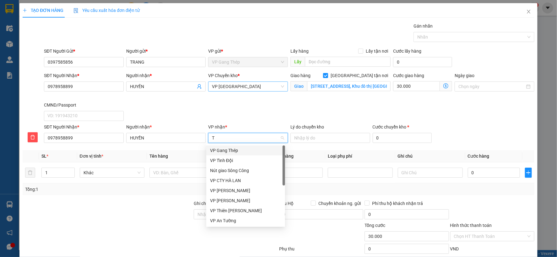
type input "TÂ"
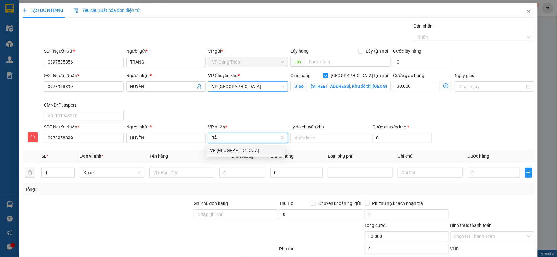
click at [214, 149] on div "VP Tân Triều" at bounding box center [245, 150] width 71 height 7
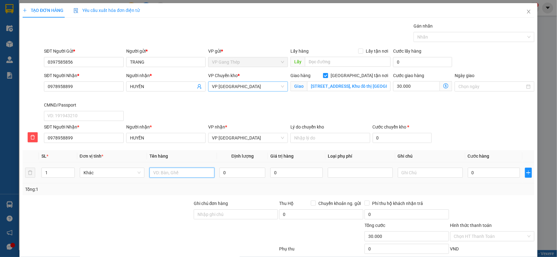
click at [181, 171] on input "text" at bounding box center [181, 173] width 65 height 10
type input "HỘP THUỐC"
click at [246, 175] on input "0" at bounding box center [242, 173] width 46 height 10
type input "7"
click at [485, 177] on input "0" at bounding box center [493, 173] width 52 height 10
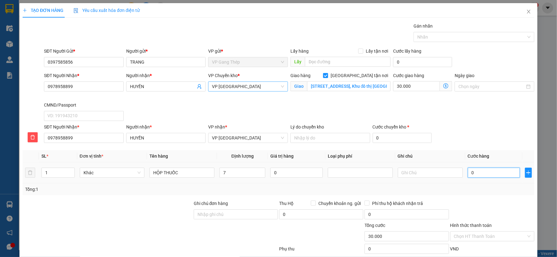
type input "4"
type input "30.004"
type input "40"
type input "30.040"
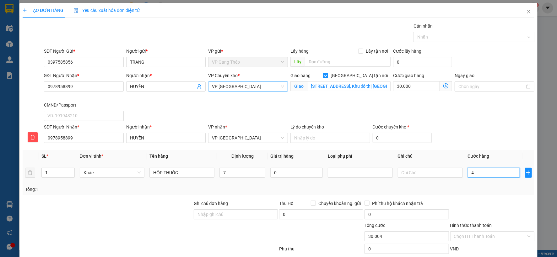
type input "30.040"
type input "400"
type input "30.400"
type input "4.000"
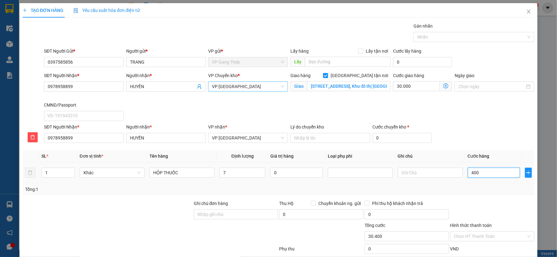
type input "34.000"
type input "40.000"
type input "70.000"
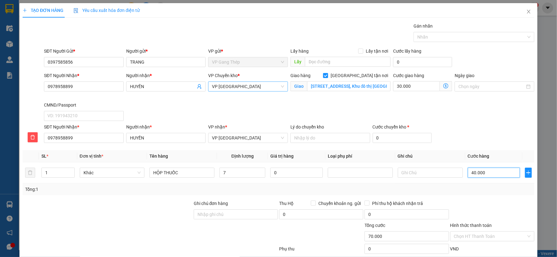
scroll to position [39, 0]
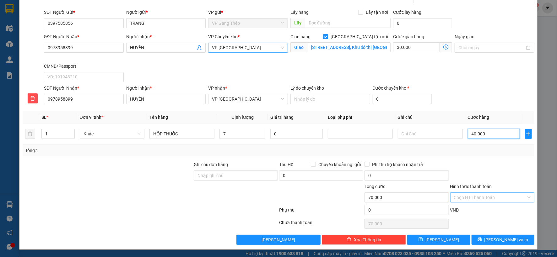
type input "40.000"
click at [500, 195] on input "Hình thức thanh toán" at bounding box center [490, 197] width 72 height 9
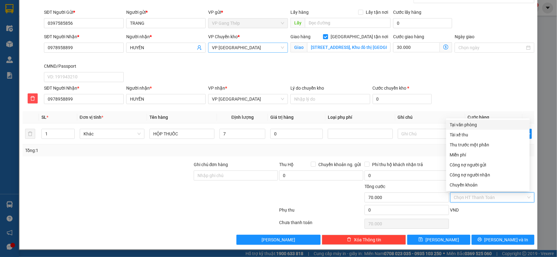
click at [465, 123] on div "Tại văn phòng" at bounding box center [488, 124] width 76 height 7
type input "0"
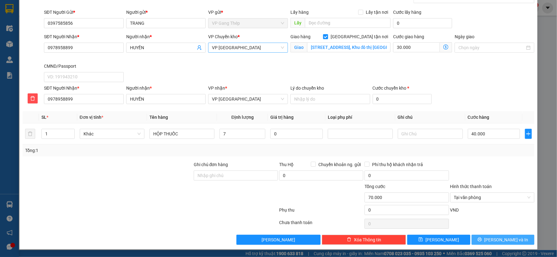
click at [493, 238] on span "Lưu và In" at bounding box center [506, 240] width 44 height 7
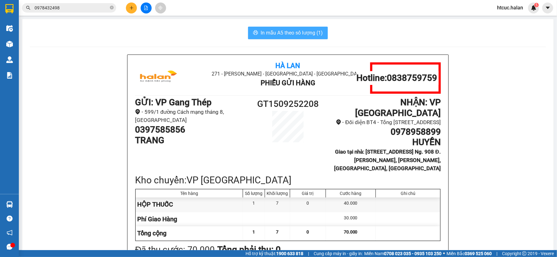
click at [274, 30] on span "In mẫu A5 theo số lượng (1)" at bounding box center [291, 33] width 62 height 8
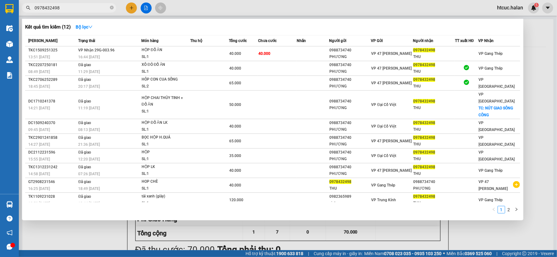
drag, startPoint x: 68, startPoint y: 8, endPoint x: 33, endPoint y: 14, distance: 35.0
click at [33, 13] on div "Kết quả tìm kiếm ( 12 ) Bộ lọc Mã ĐH Trạng thái Món hàng Thu hộ Tổng cước Chưa …" at bounding box center [61, 8] width 122 height 11
click at [70, 229] on div at bounding box center [278, 128] width 557 height 257
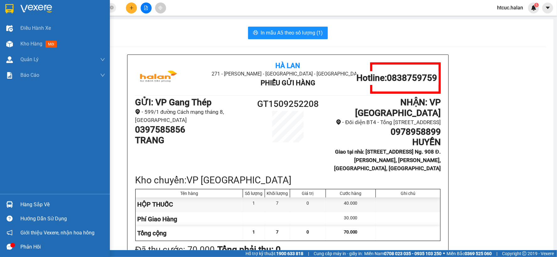
click at [12, 202] on img at bounding box center [9, 204] width 7 height 7
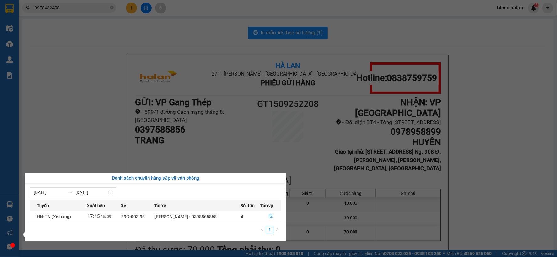
click at [272, 215] on button "button" at bounding box center [270, 217] width 20 height 10
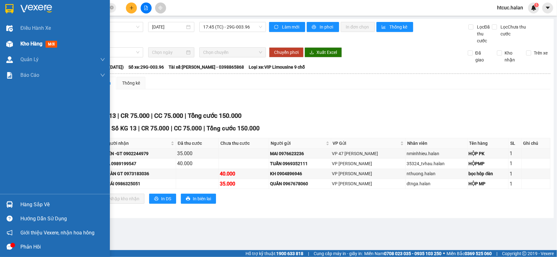
click at [9, 46] on img at bounding box center [9, 44] width 7 height 7
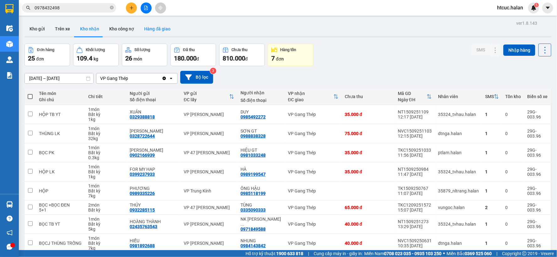
click at [162, 29] on button "Hàng đã giao" at bounding box center [157, 28] width 36 height 15
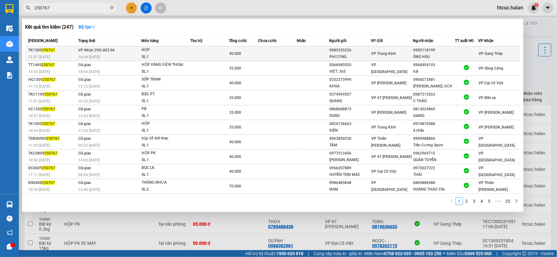
type input "250767"
click at [273, 55] on td at bounding box center [277, 53] width 39 height 15
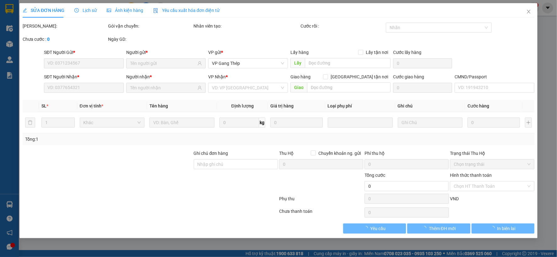
type input "0989335226"
type input "PHƯƠNG"
type input "0985118199"
type input "ÔNG HẬU"
type input "40.000"
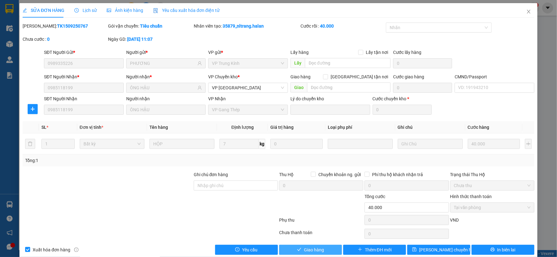
click at [304, 250] on span "Giao hàng" at bounding box center [314, 250] width 20 height 7
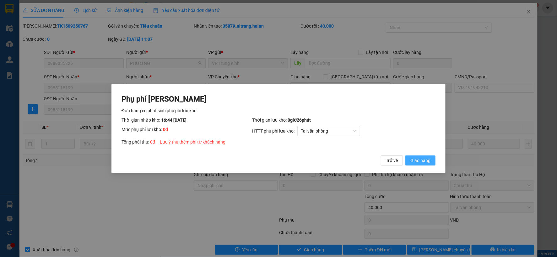
click at [427, 163] on span "Giao hàng" at bounding box center [420, 160] width 20 height 7
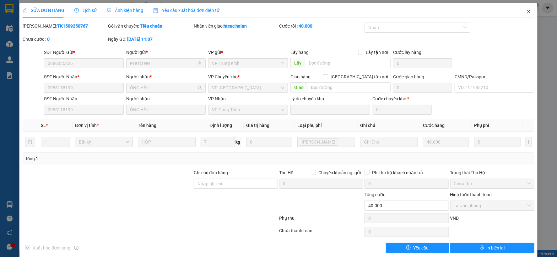
drag, startPoint x: 524, startPoint y: 10, endPoint x: 96, endPoint y: 5, distance: 428.3
click at [526, 9] on icon "close" at bounding box center [528, 11] width 5 height 5
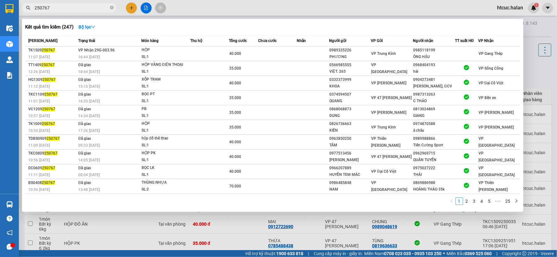
drag, startPoint x: 62, startPoint y: 8, endPoint x: 12, endPoint y: 17, distance: 50.7
click at [12, 17] on section "Kết quả tìm kiếm ( 247 ) Bộ lọc Mã ĐH Trạng thái Món hàng Thu hộ Tổng cước Chưa…" at bounding box center [278, 128] width 557 height 257
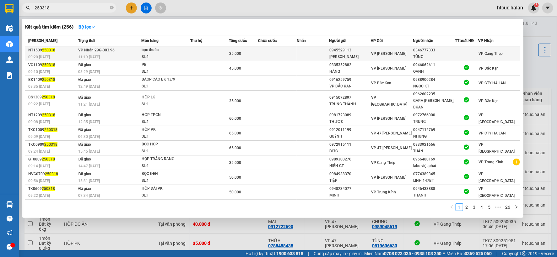
type input "250318"
click at [287, 53] on td at bounding box center [277, 53] width 39 height 15
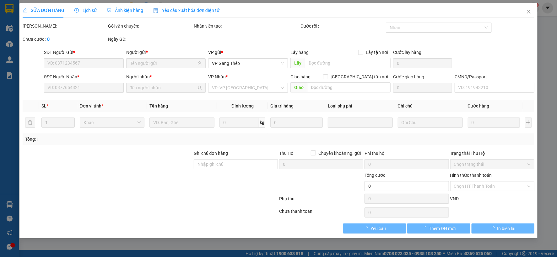
type input "0945529113"
type input "VĂN ANH"
type input "0346777333"
type input "TÙNG"
type input "35.000"
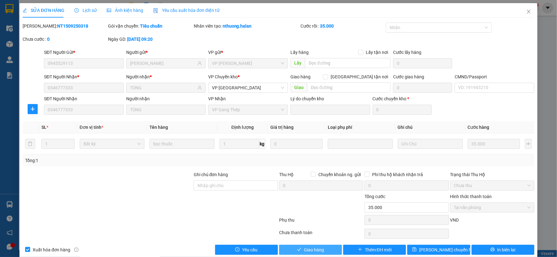
click at [316, 250] on span "Giao hàng" at bounding box center [314, 250] width 20 height 7
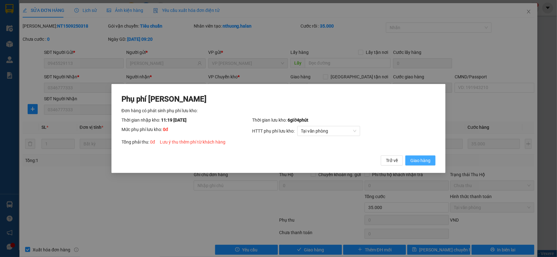
click at [429, 160] on span "Giao hàng" at bounding box center [420, 160] width 20 height 7
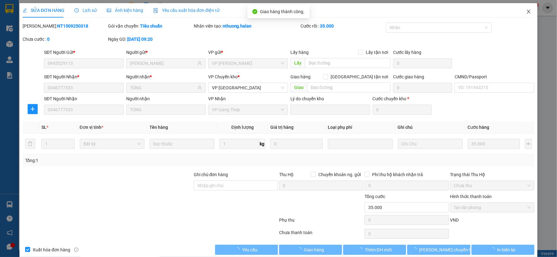
click at [526, 9] on icon "close" at bounding box center [528, 11] width 5 height 5
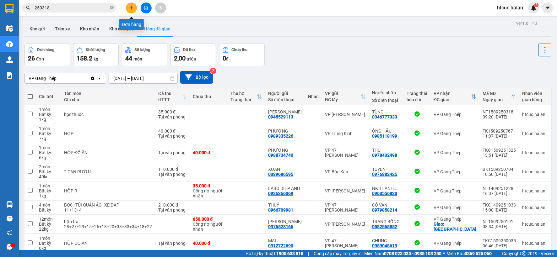
click at [133, 9] on icon "plus" at bounding box center [131, 8] width 4 height 4
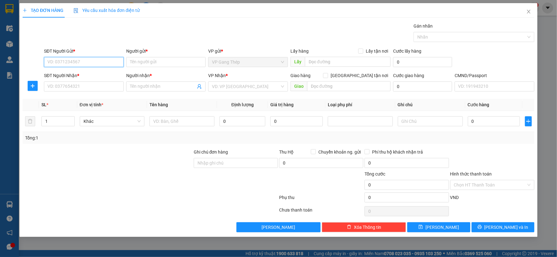
drag, startPoint x: 111, startPoint y: 63, endPoint x: 229, endPoint y: 10, distance: 129.5
click at [112, 62] on input "SĐT Người Gửi *" at bounding box center [84, 62] width 80 height 10
type input "0989701165"
click at [96, 74] on div "0989701165 - CƯỜNG NGỌC" at bounding box center [84, 74] width 72 height 7
type input "CƯỜNG NGỌC"
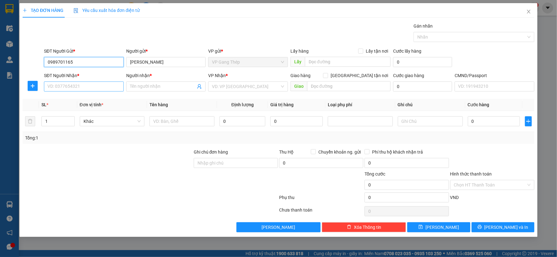
type input "0989701165"
click at [104, 87] on input "SĐT Người Nhận *" at bounding box center [84, 87] width 80 height 10
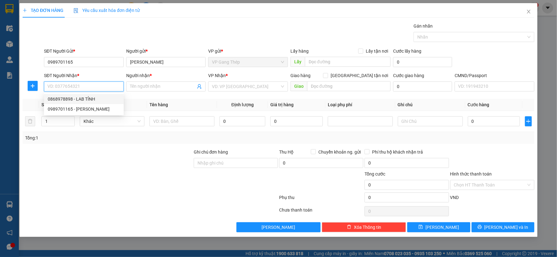
click at [90, 97] on div "0868978898 - LAB TỈNH" at bounding box center [84, 99] width 72 height 7
type input "0868978898"
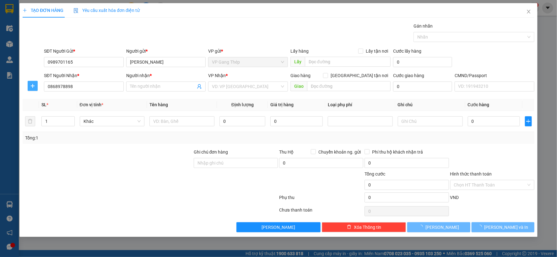
click at [31, 87] on icon "plus" at bounding box center [32, 85] width 5 height 5
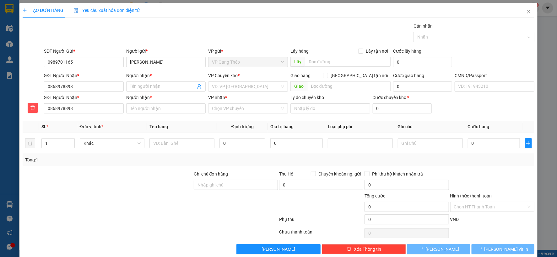
type input "LAB TỈNH"
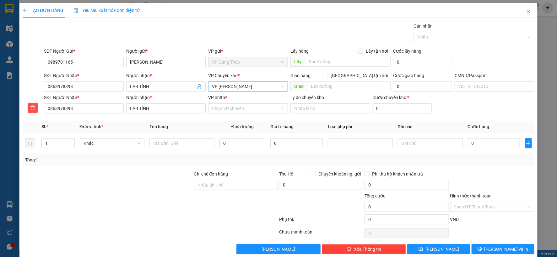
click at [216, 83] on span "VP [PERSON_NAME]" at bounding box center [248, 86] width 72 height 9
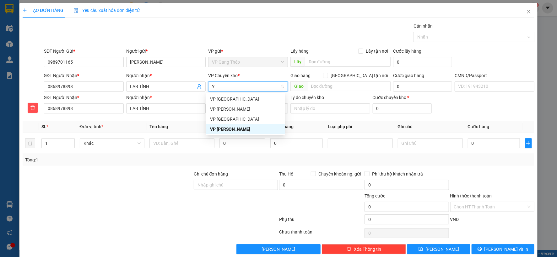
type input "YÊ"
click at [224, 99] on div "VP [GEOGRAPHIC_DATA]" at bounding box center [245, 99] width 71 height 7
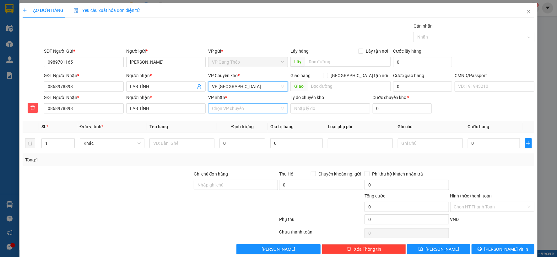
click at [227, 112] on input "VP nhận *" at bounding box center [246, 108] width 68 height 9
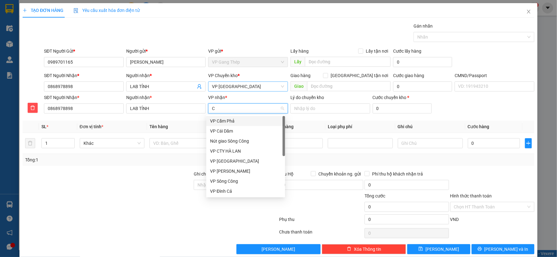
type input "CU"
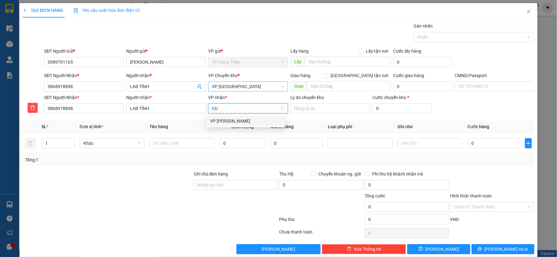
click at [227, 122] on div "VP [PERSON_NAME]" at bounding box center [245, 121] width 71 height 7
drag, startPoint x: 183, startPoint y: 144, endPoint x: 179, endPoint y: 146, distance: 4.5
click at [182, 145] on input "text" at bounding box center [181, 143] width 65 height 10
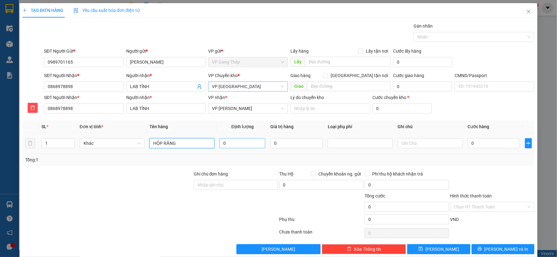
type input "HỘP RĂNG"
click at [234, 140] on input "0" at bounding box center [242, 143] width 46 height 10
type input "0.2"
click at [491, 145] on input "0" at bounding box center [493, 143] width 52 height 10
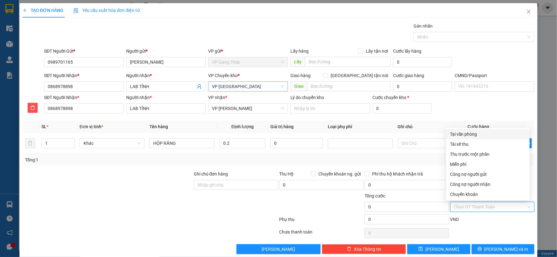
click at [495, 207] on input "Hình thức thanh toán" at bounding box center [490, 206] width 72 height 9
click at [115, 143] on span "Khác" at bounding box center [111, 143] width 57 height 9
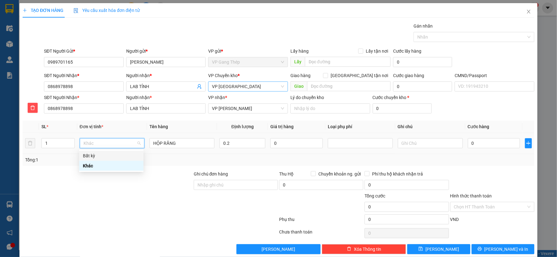
drag, startPoint x: 89, startPoint y: 156, endPoint x: 359, endPoint y: 149, distance: 269.9
click at [94, 154] on div "Bất kỳ" at bounding box center [111, 155] width 57 height 7
click at [502, 145] on input "0" at bounding box center [493, 143] width 52 height 10
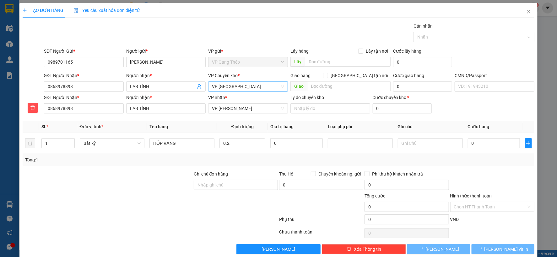
click at [496, 207] on input "Hình thức thanh toán" at bounding box center [490, 206] width 72 height 9
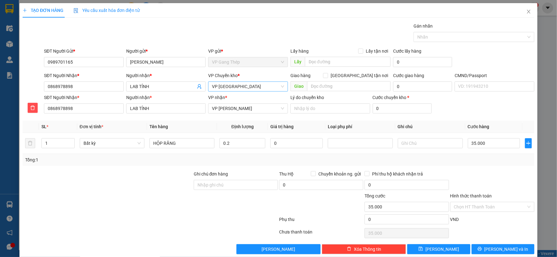
type input "35.000"
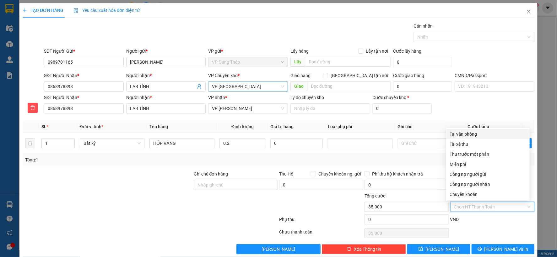
click at [474, 133] on div "Tại văn phòng" at bounding box center [488, 134] width 76 height 7
type input "0"
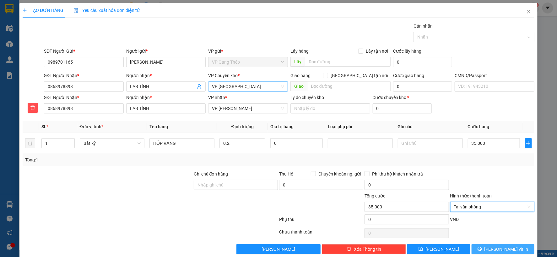
drag, startPoint x: 507, startPoint y: 247, endPoint x: 455, endPoint y: 194, distance: 74.3
click at [507, 248] on span "Lưu và In" at bounding box center [506, 249] width 44 height 7
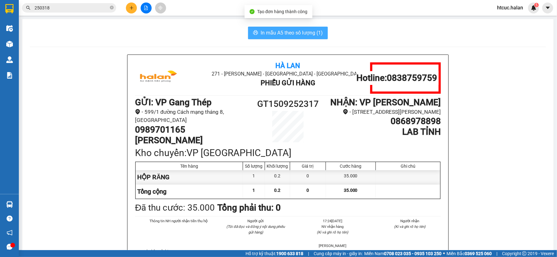
click at [276, 29] on span "In mẫu A5 theo số lượng (1)" at bounding box center [291, 33] width 62 height 8
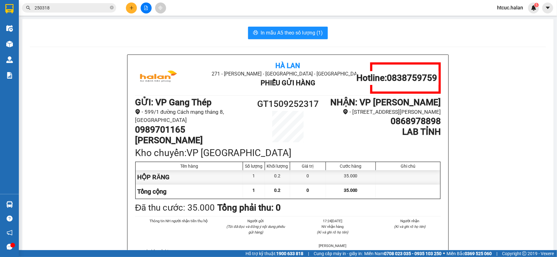
click at [112, 6] on icon "close-circle" at bounding box center [112, 8] width 4 height 4
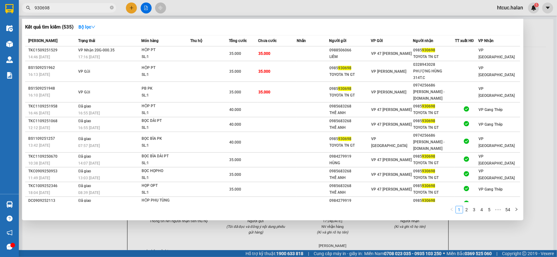
click at [105, 232] on div at bounding box center [278, 128] width 557 height 257
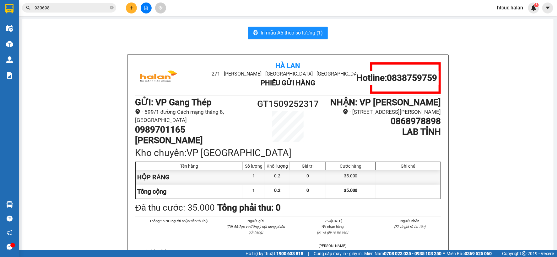
click at [56, 8] on input "930698" at bounding box center [72, 7] width 74 height 7
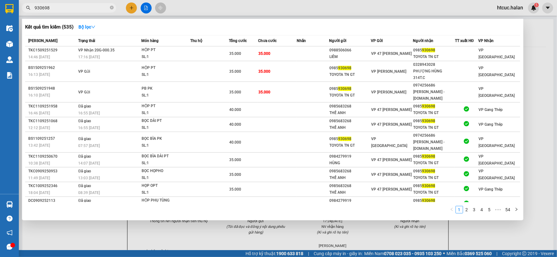
drag, startPoint x: 93, startPoint y: 227, endPoint x: 70, endPoint y: 225, distance: 23.0
click at [93, 227] on div at bounding box center [278, 128] width 557 height 257
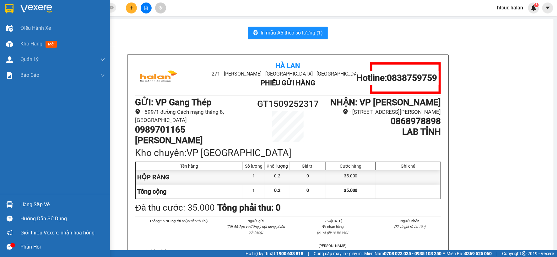
click at [9, 200] on div at bounding box center [9, 204] width 11 height 11
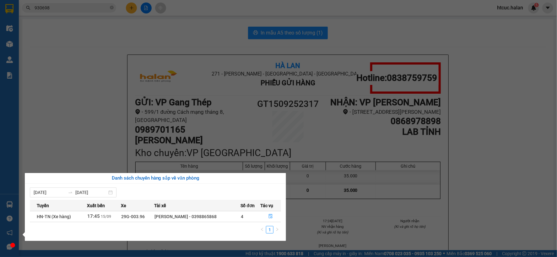
click at [77, 118] on section "Kết quả tìm kiếm ( 535 ) Bộ lọc Mã ĐH Trạng thái Món hàng Thu hộ Tổng cước Chưa…" at bounding box center [278, 128] width 557 height 257
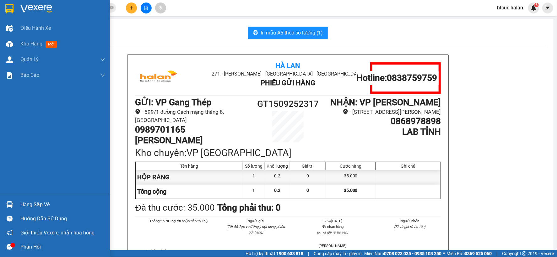
drag, startPoint x: 13, startPoint y: 41, endPoint x: 210, endPoint y: 17, distance: 198.5
click at [13, 41] on div at bounding box center [9, 44] width 11 height 11
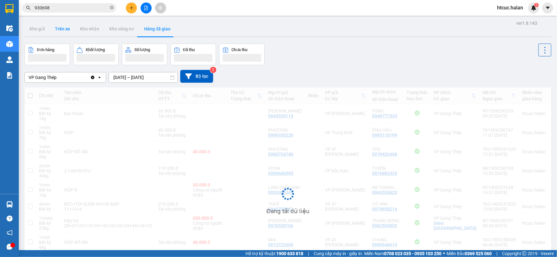
click at [59, 29] on button "Trên xe" at bounding box center [62, 28] width 25 height 15
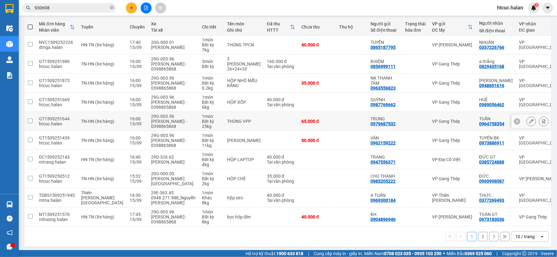
scroll to position [80, 0]
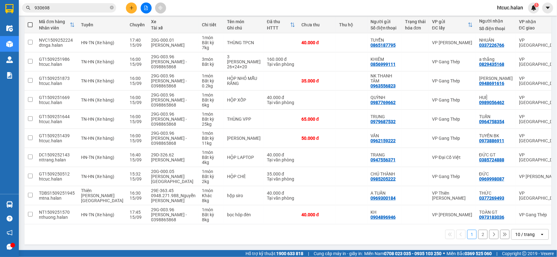
click at [478, 233] on button "2" at bounding box center [482, 234] width 9 height 9
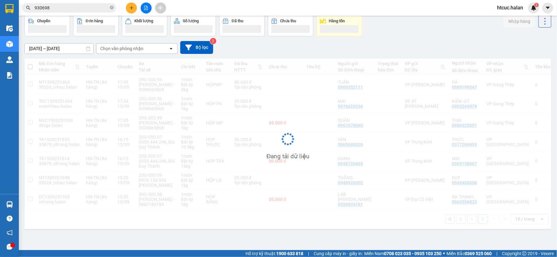
scroll to position [29, 0]
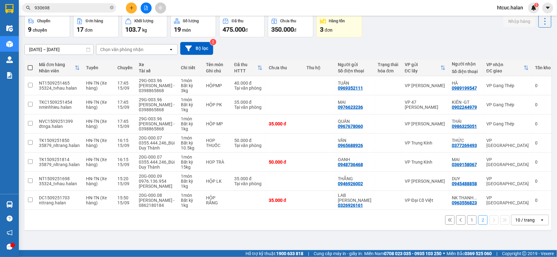
click at [468, 225] on button "1" at bounding box center [471, 220] width 9 height 9
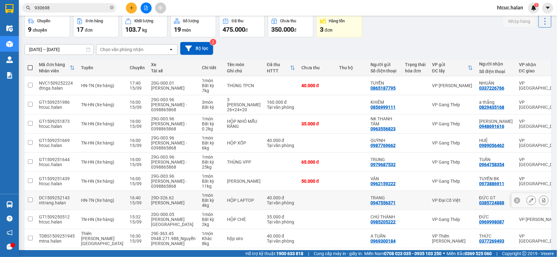
scroll to position [80, 0]
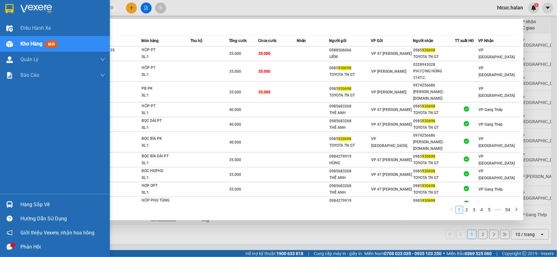
drag, startPoint x: 61, startPoint y: 10, endPoint x: 16, endPoint y: 18, distance: 45.9
click at [16, 18] on section "Kết quả tìm kiếm ( 535 ) Bộ lọc Mã ĐH Trạng thái Món hàng Thu hộ Tổng cước Chưa…" at bounding box center [278, 128] width 557 height 257
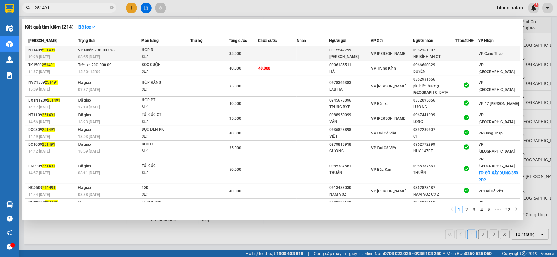
type input "251491"
click at [280, 52] on td at bounding box center [277, 53] width 39 height 15
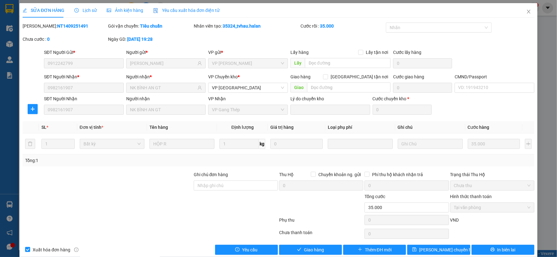
type input "0912242799"
type input "[PERSON_NAME]"
type input "0982161907"
type input "NK BÌNH AN GT"
type input "35.000"
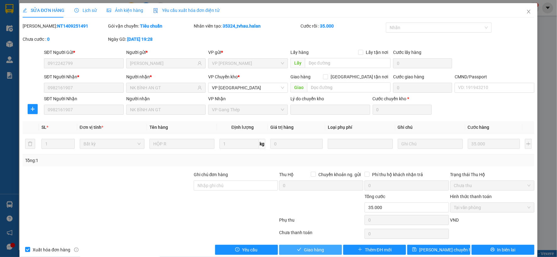
click at [300, 253] on button "Giao hàng" at bounding box center [310, 250] width 63 height 10
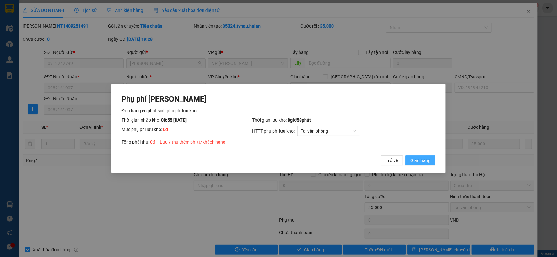
click at [425, 161] on span "Giao hàng" at bounding box center [420, 160] width 20 height 7
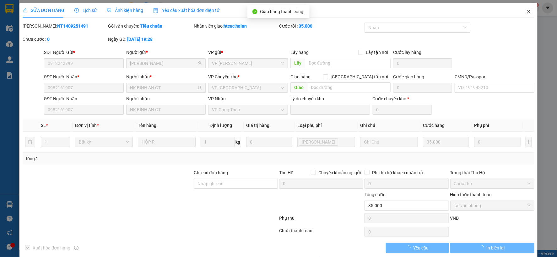
click at [526, 11] on icon "close" at bounding box center [528, 11] width 5 height 5
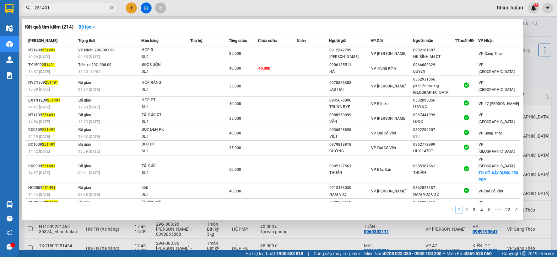
drag, startPoint x: 61, startPoint y: 8, endPoint x: 28, endPoint y: 8, distance: 32.6
click at [28, 8] on div "251491" at bounding box center [61, 7] width 122 height 9
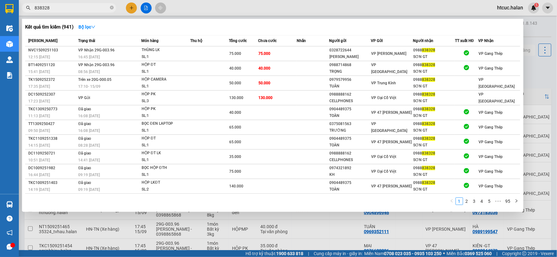
drag, startPoint x: 65, startPoint y: 10, endPoint x: 82, endPoint y: 2, distance: 19.1
click at [35, 13] on div "Kết quả tìm kiếm ( 941 ) Bộ lọc Mã ĐH Trạng thái Món hàng Thu hộ Tổng cước Chưa…" at bounding box center [61, 8] width 122 height 11
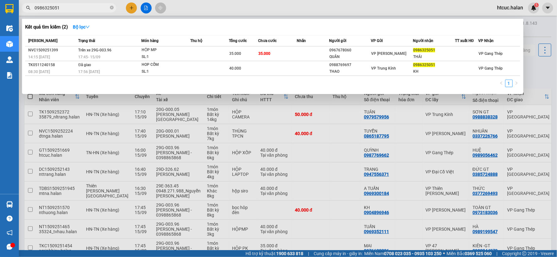
drag, startPoint x: 60, startPoint y: 5, endPoint x: 26, endPoint y: 10, distance: 34.0
click at [26, 10] on span "0986325051" at bounding box center [69, 7] width 94 height 9
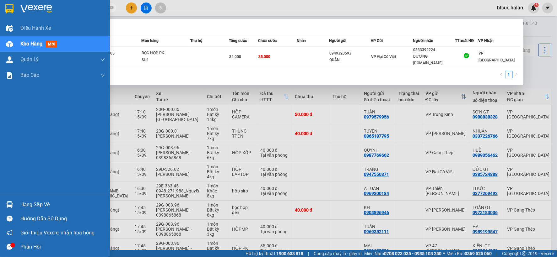
drag, startPoint x: 67, startPoint y: 8, endPoint x: 7, endPoint y: 17, distance: 61.1
click at [7, 17] on section "Kết quả tìm kiếm ( 1 ) Bộ lọc Mã ĐH Trạng thái Món hàng Thu hộ Tổng cước Chưa c…" at bounding box center [278, 128] width 557 height 257
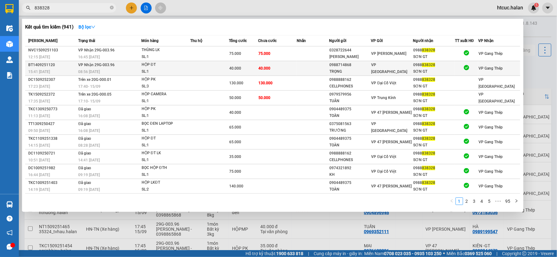
type input "838328"
click at [287, 65] on td "40.000" at bounding box center [277, 68] width 39 height 15
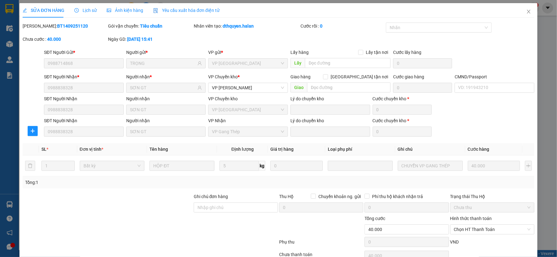
type input "0988714868"
type input "TRỌNG"
type input "0988838328"
type input "SƠN GT"
type input "40.000"
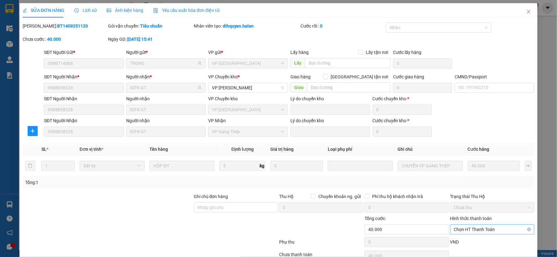
scroll to position [32, 0]
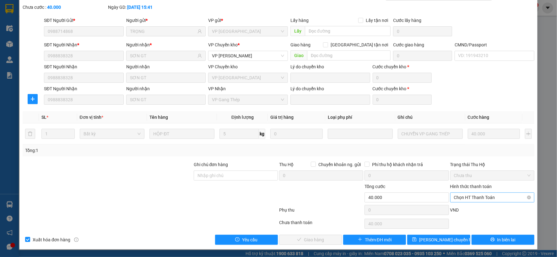
click at [489, 195] on span "Chọn HT Thanh Toán" at bounding box center [492, 197] width 77 height 9
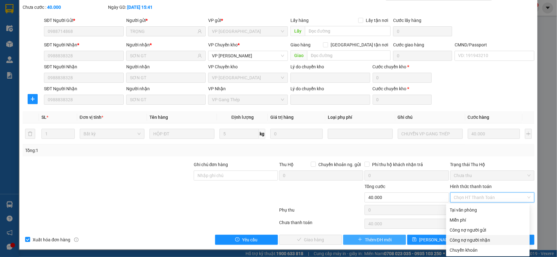
drag, startPoint x: 472, startPoint y: 240, endPoint x: 401, endPoint y: 239, distance: 70.6
click at [471, 241] on div "Công nợ người nhận" at bounding box center [488, 240] width 76 height 7
type input "0"
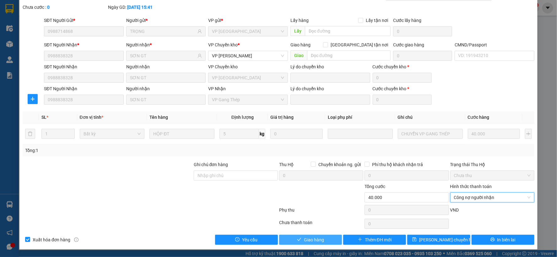
click at [316, 240] on span "Giao hàng" at bounding box center [314, 240] width 20 height 7
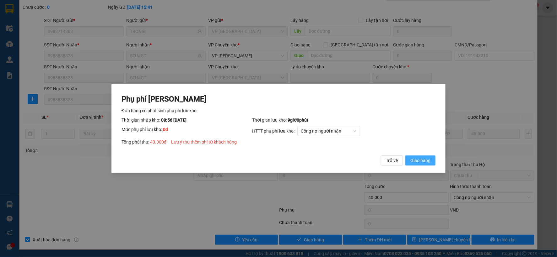
click at [418, 160] on span "Giao hàng" at bounding box center [420, 160] width 20 height 7
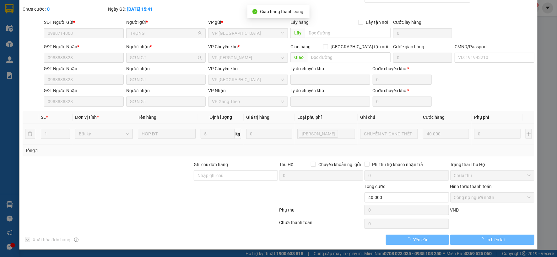
scroll to position [30, 0]
click at [487, 243] on span "In biên lai" at bounding box center [495, 240] width 18 height 7
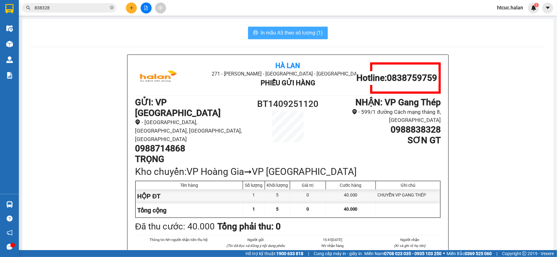
click at [294, 31] on span "In mẫu A5 theo số lượng (1)" at bounding box center [291, 33] width 62 height 8
click at [208, 32] on div "In mẫu A5 theo số lượng (1)" at bounding box center [288, 33] width 516 height 13
click at [84, 7] on input "838328" at bounding box center [72, 7] width 74 height 7
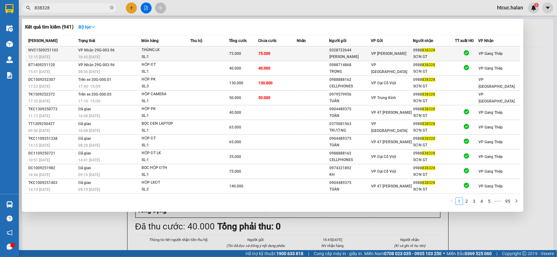
click at [289, 51] on td "75.000" at bounding box center [277, 53] width 39 height 15
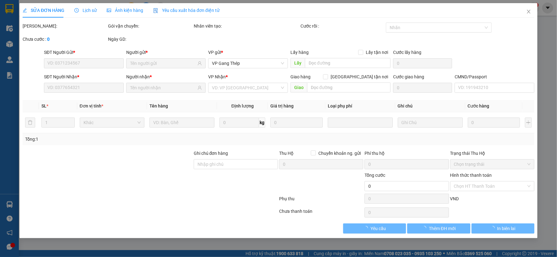
type input "0328722644"
type input "[PERSON_NAME]"
type input "0988838328"
type input "SƠN GT"
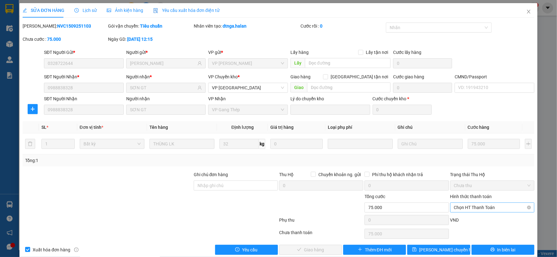
click at [472, 209] on span "Chọn HT Thanh Toán" at bounding box center [492, 207] width 77 height 9
click at [482, 186] on div "Công nợ người nhận" at bounding box center [488, 185] width 76 height 7
click at [319, 250] on span "Giao hàng" at bounding box center [314, 250] width 20 height 7
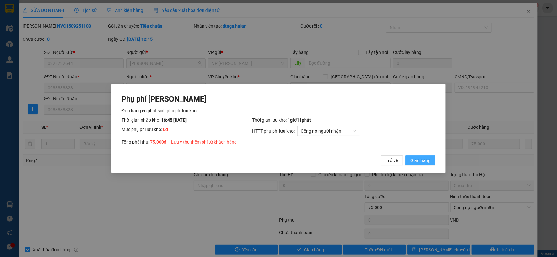
click at [428, 163] on span "Giao hàng" at bounding box center [420, 160] width 20 height 7
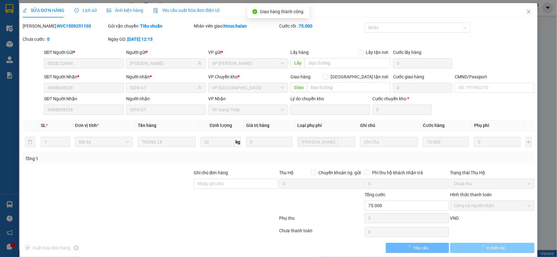
drag, startPoint x: 485, startPoint y: 246, endPoint x: 494, endPoint y: 251, distance: 10.4
click at [494, 251] on span "In biên lai" at bounding box center [495, 248] width 18 height 7
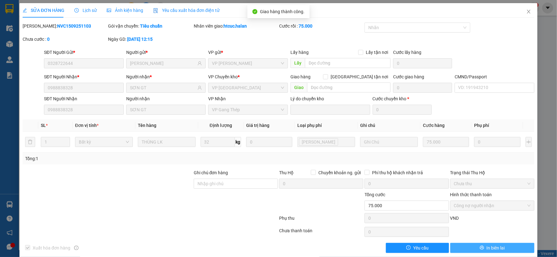
click at [486, 250] on span "In biên lai" at bounding box center [495, 248] width 18 height 7
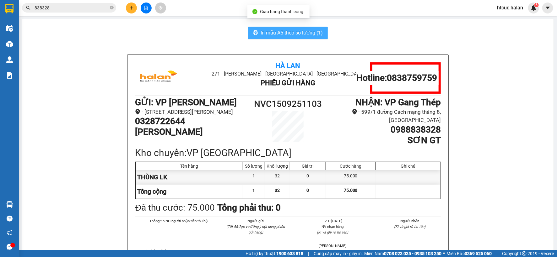
click at [296, 38] on button "In mẫu A5 theo số lượng (1)" at bounding box center [288, 33] width 80 height 13
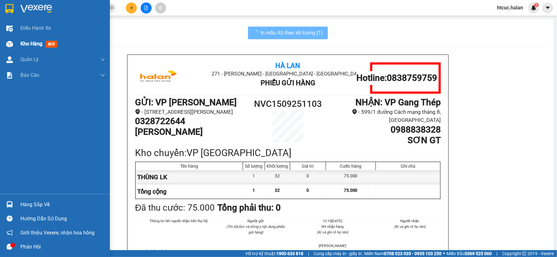
click at [9, 42] on img at bounding box center [9, 44] width 7 height 7
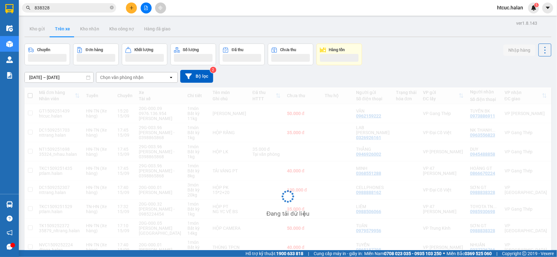
drag, startPoint x: 237, startPoint y: 26, endPoint x: 232, endPoint y: 24, distance: 5.5
click at [236, 25] on div "Kho gửi Trên xe Kho nhận Kho công nợ Hàng đã giao" at bounding box center [287, 29] width 526 height 17
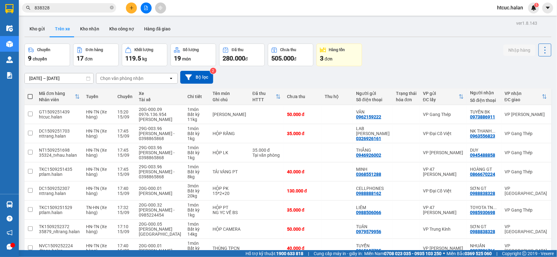
click at [89, 10] on input "838328" at bounding box center [72, 7] width 74 height 7
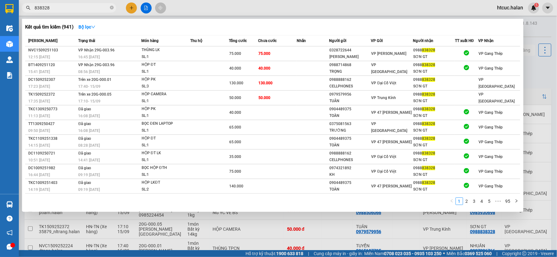
click at [233, 241] on div at bounding box center [278, 128] width 557 height 257
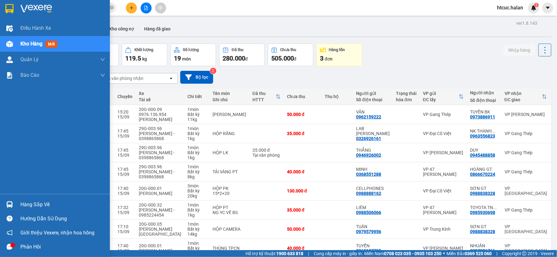
click at [10, 206] on img at bounding box center [9, 204] width 7 height 7
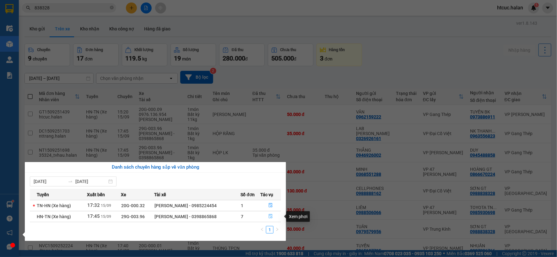
click at [270, 217] on icon "file-done" at bounding box center [270, 216] width 4 height 4
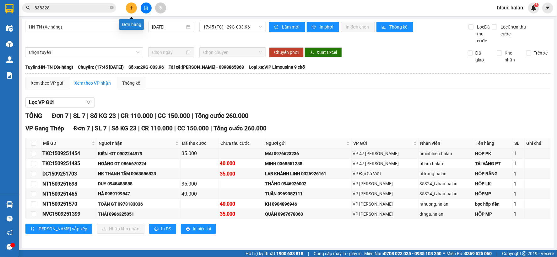
click at [131, 8] on icon "plus" at bounding box center [131, 8] width 3 height 0
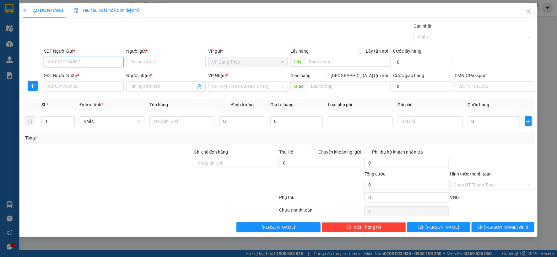
drag, startPoint x: 93, startPoint y: 59, endPoint x: 232, endPoint y: 4, distance: 149.4
click at [107, 48] on div "SĐT Người Gửi * VD: 0371234567" at bounding box center [84, 59] width 80 height 22
click at [79, 76] on div "0962159222 - VÂN" at bounding box center [84, 74] width 72 height 7
click at [83, 89] on input "SĐT Người Nhận *" at bounding box center [84, 87] width 80 height 10
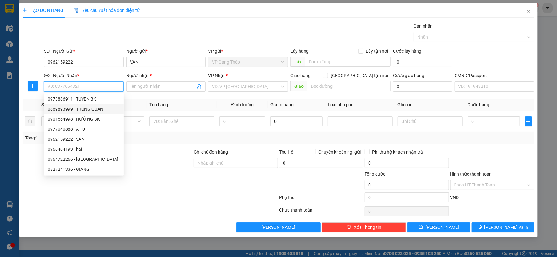
click at [86, 109] on div "0869893999 - TRUNG QUÂN" at bounding box center [84, 109] width 72 height 7
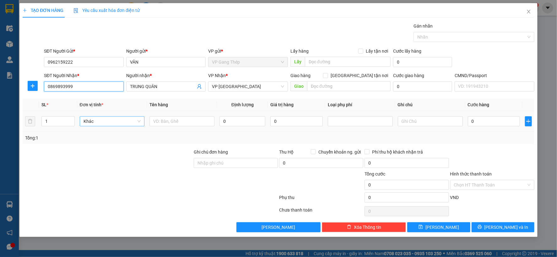
click at [130, 119] on span "Khác" at bounding box center [111, 121] width 57 height 9
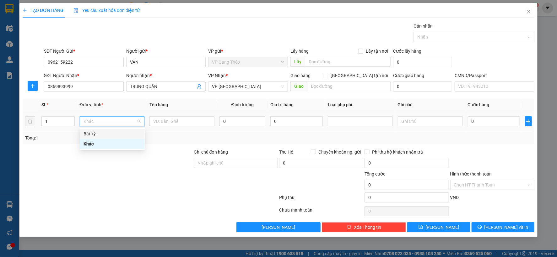
click at [95, 135] on div "Bất kỳ" at bounding box center [111, 134] width 57 height 7
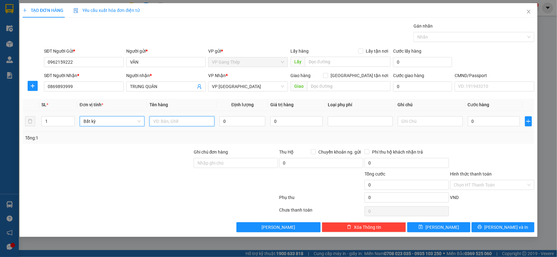
click at [187, 124] on input "text" at bounding box center [181, 121] width 65 height 10
click at [243, 120] on input "0" at bounding box center [242, 121] width 46 height 10
click at [482, 124] on input "0" at bounding box center [493, 121] width 52 height 10
drag, startPoint x: 475, startPoint y: 122, endPoint x: 461, endPoint y: 129, distance: 15.0
click at [461, 129] on tr "1 Bất kỳ BỌC ĐT 0.2 0 35.000" at bounding box center [278, 121] width 511 height 21
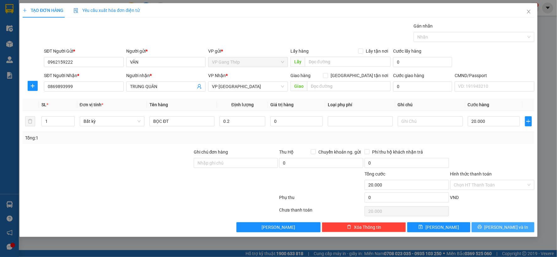
click at [487, 228] on button "Lưu và In" at bounding box center [502, 227] width 63 height 10
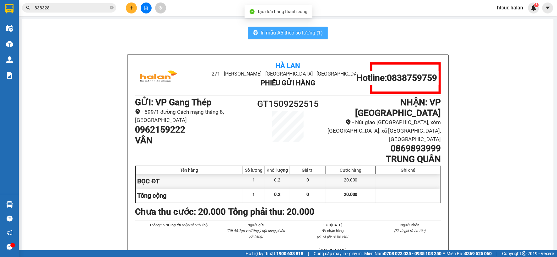
click at [280, 35] on span "In mẫu A5 theo số lượng (1)" at bounding box center [291, 33] width 62 height 8
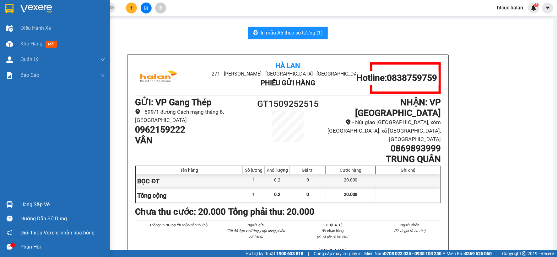
click at [15, 205] on div "Hàng sắp về" at bounding box center [55, 205] width 110 height 14
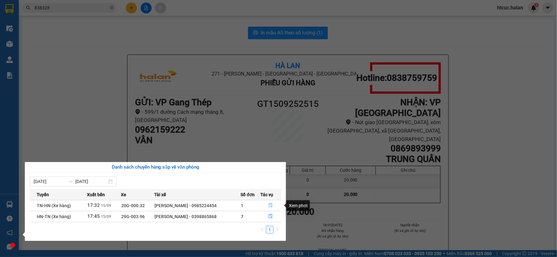
click at [271, 205] on icon "file-done" at bounding box center [270, 205] width 4 height 4
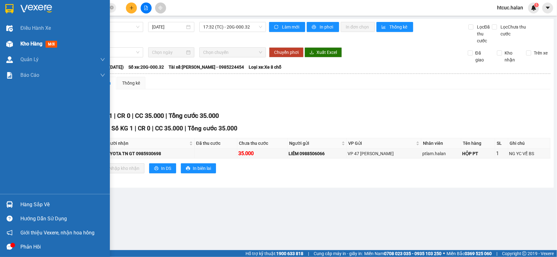
click at [11, 41] on img at bounding box center [9, 44] width 7 height 7
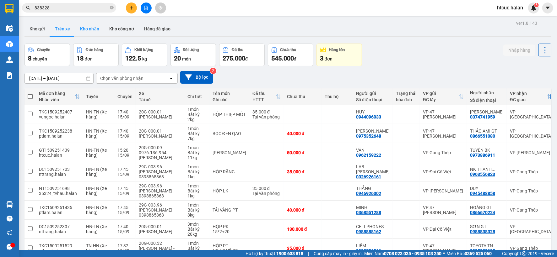
click at [93, 29] on button "Kho nhận" at bounding box center [89, 28] width 29 height 15
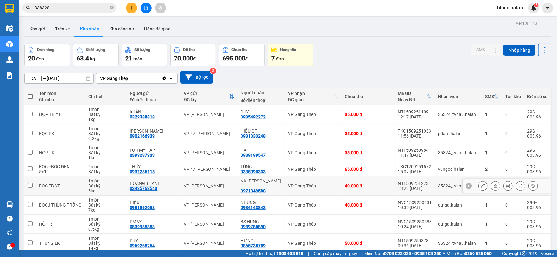
scroll to position [67, 0]
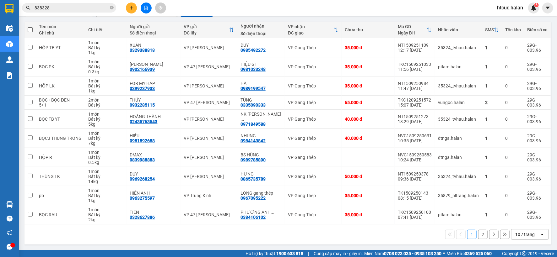
click at [478, 236] on button "2" at bounding box center [482, 234] width 9 height 9
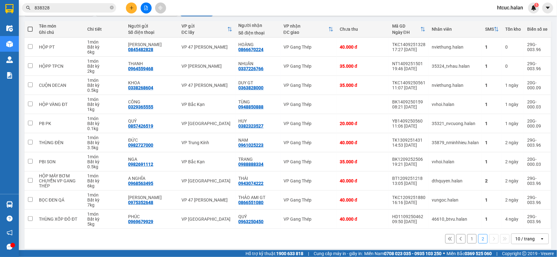
drag, startPoint x: 465, startPoint y: 240, endPoint x: 285, endPoint y: 182, distance: 189.7
click at [467, 240] on button "1" at bounding box center [471, 238] width 9 height 9
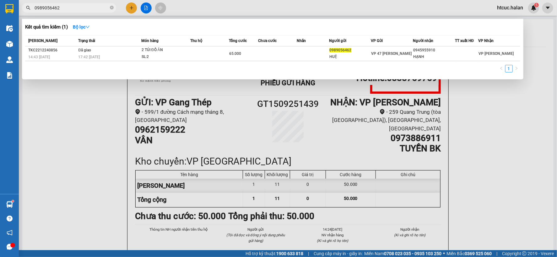
click at [18, 17] on section "Kết quả tìm kiếm ( 1 ) Bộ lọc Mã ĐH Trạng thái Món hàng Thu hộ Tổng cước Chưa c…" at bounding box center [278, 128] width 557 height 257
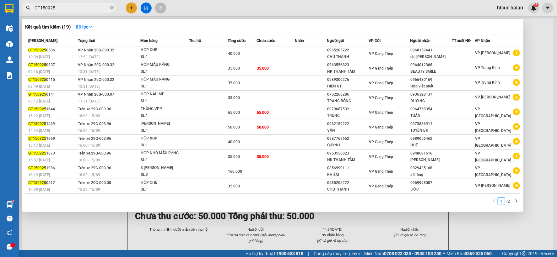
type input "GT150925"
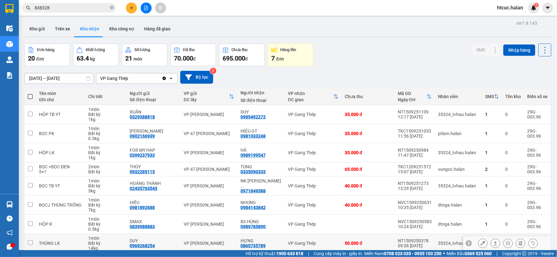
scroll to position [67, 0]
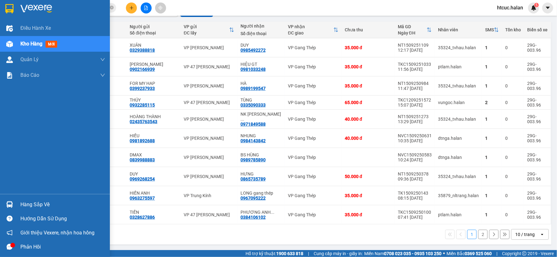
click at [10, 203] on img at bounding box center [9, 204] width 7 height 7
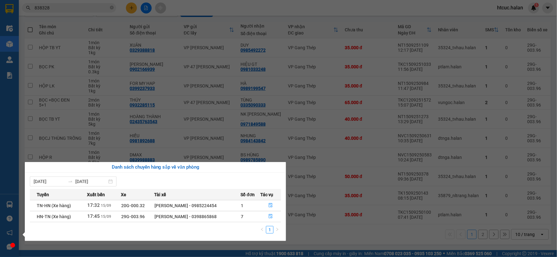
click at [7, 112] on div "Điều hành xe Kho hàng mới Quản Lý Quản lý chuyến Quản lý kiểm kho Báo cáo 12. T…" at bounding box center [9, 128] width 19 height 257
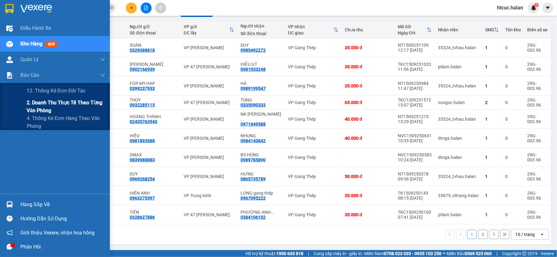
click at [45, 103] on span "2. Doanh thu thực tế theo từng văn phòng" at bounding box center [66, 107] width 78 height 16
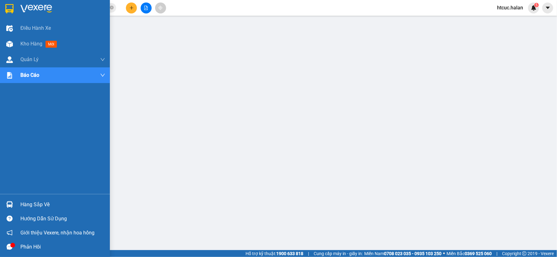
click at [40, 207] on div "Hàng sắp về" at bounding box center [62, 204] width 85 height 9
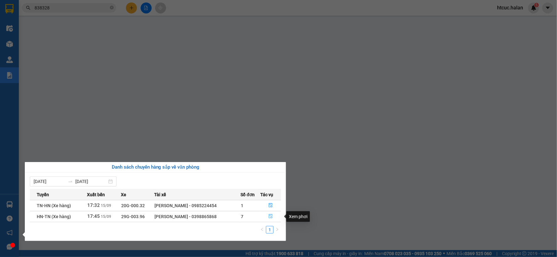
click at [272, 217] on icon "file-done" at bounding box center [270, 216] width 4 height 4
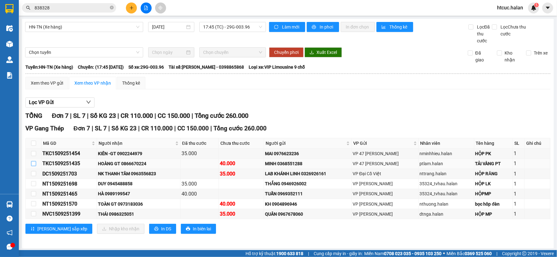
click at [35, 163] on input "checkbox" at bounding box center [33, 163] width 5 height 5
checkbox input "true"
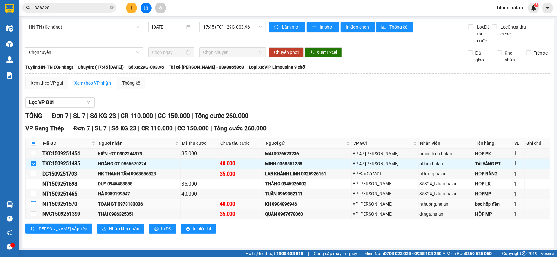
click at [34, 202] on input "checkbox" at bounding box center [33, 203] width 5 height 5
checkbox input "true"
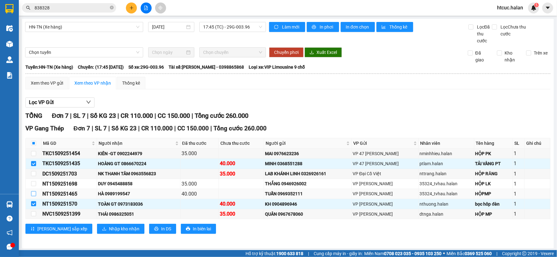
click at [33, 194] on input "checkbox" at bounding box center [33, 193] width 5 height 5
checkbox input "true"
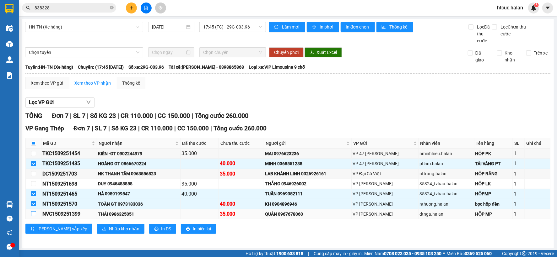
click at [33, 214] on input "checkbox" at bounding box center [33, 213] width 5 height 5
checkbox input "true"
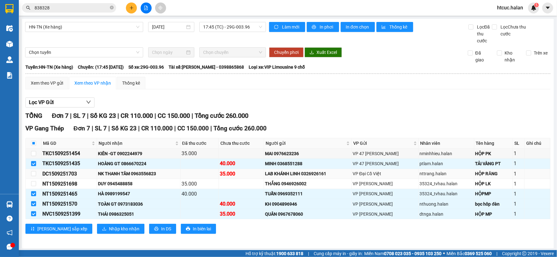
click at [36, 173] on td at bounding box center [34, 174] width 16 height 10
click at [32, 144] on input "checkbox" at bounding box center [33, 143] width 5 height 5
checkbox input "true"
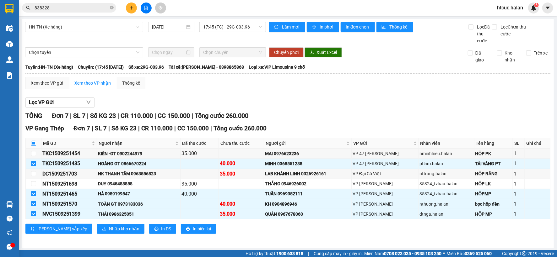
checkbox input "true"
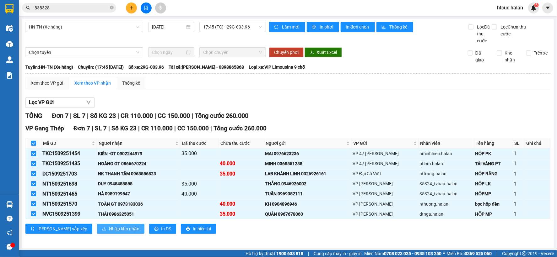
click at [109, 227] on span "Nhập kho nhận" at bounding box center [124, 229] width 30 height 7
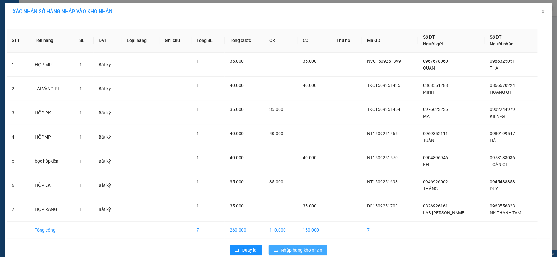
click at [299, 249] on span "Nhập hàng kho nhận" at bounding box center [300, 250] width 41 height 7
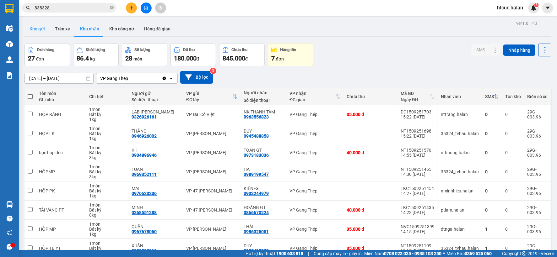
click at [37, 29] on button "Kho gửi" at bounding box center [36, 28] width 25 height 15
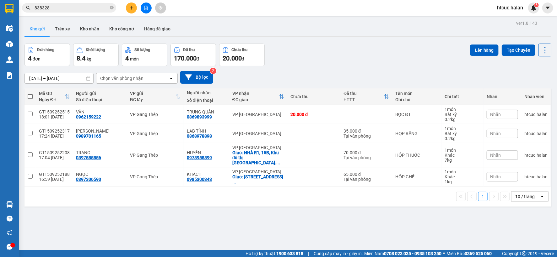
click at [29, 97] on span at bounding box center [30, 96] width 5 height 5
click at [30, 93] on input "checkbox" at bounding box center [30, 93] width 0 height 0
checkbox input "true"
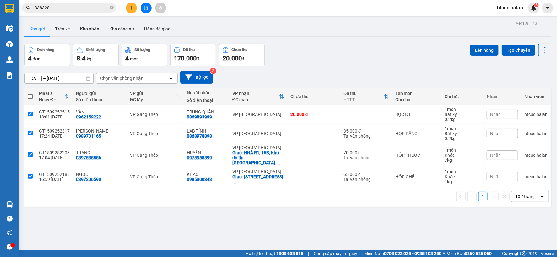
checkbox input "true"
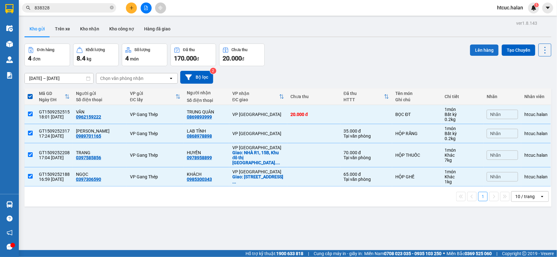
click at [472, 49] on button "Lên hàng" at bounding box center [484, 50] width 29 height 11
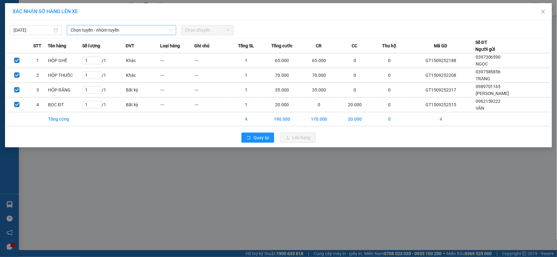
click at [117, 30] on span "Chọn tuyến - nhóm tuyến" at bounding box center [122, 29] width 102 height 9
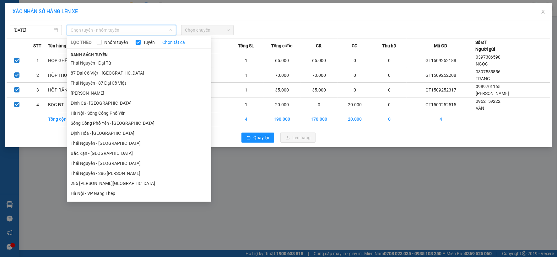
scroll to position [139, 0]
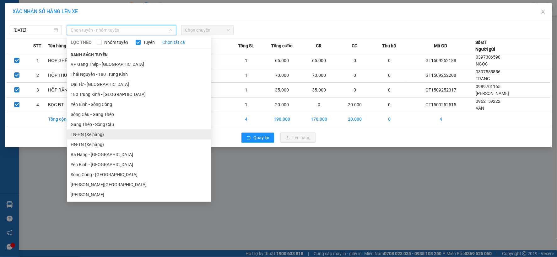
click at [90, 133] on li "TN-HN (Xe hàng)" at bounding box center [139, 135] width 144 height 10
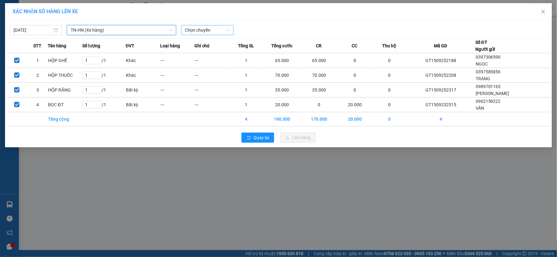
click at [227, 28] on span "Chọn chuyến" at bounding box center [207, 29] width 45 height 9
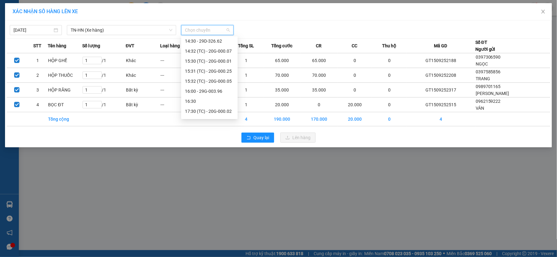
scroll to position [281, 0]
click at [225, 113] on div "18:00 (TC) - 29G-003.96" at bounding box center [209, 112] width 49 height 7
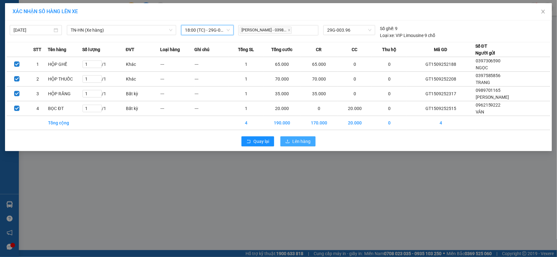
drag, startPoint x: 303, startPoint y: 140, endPoint x: 296, endPoint y: 136, distance: 8.4
click at [302, 140] on span "Lên hàng" at bounding box center [301, 141] width 18 height 7
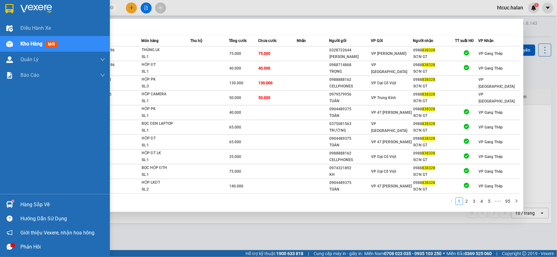
drag, startPoint x: 64, startPoint y: 8, endPoint x: 7, endPoint y: 12, distance: 57.6
click at [7, 12] on section "Kết quả tìm kiếm ( 941 ) Bộ lọc Mã ĐH Trạng thái Món hàng Thu hộ Tổng cước Chưa…" at bounding box center [278, 128] width 557 height 257
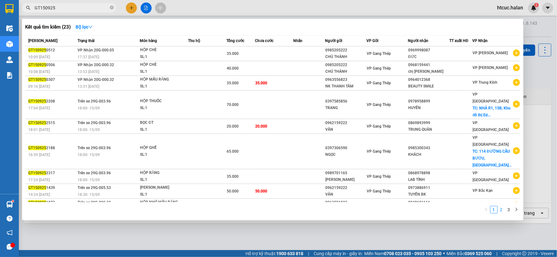
type input "GT150925"
click at [501, 209] on link "2" at bounding box center [501, 209] width 7 height 7
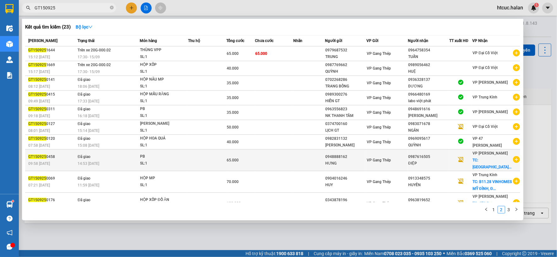
scroll to position [27, 0]
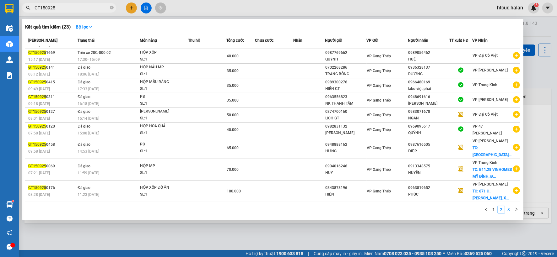
click at [508, 207] on link "3" at bounding box center [508, 209] width 7 height 7
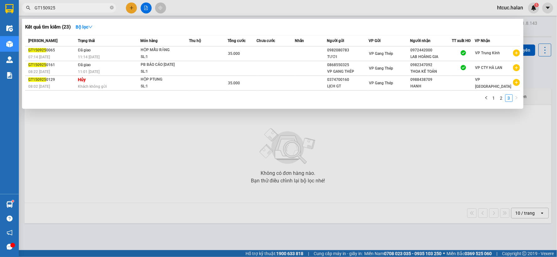
scroll to position [0, 0]
click at [491, 102] on link "1" at bounding box center [493, 98] width 7 height 7
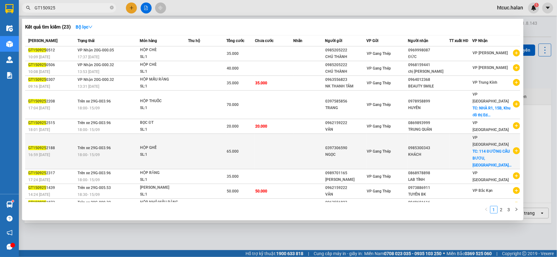
scroll to position [13, 0]
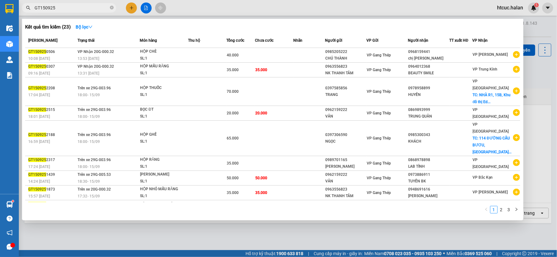
drag, startPoint x: 184, startPoint y: 240, endPoint x: 185, endPoint y: 235, distance: 5.7
click at [186, 240] on div at bounding box center [278, 128] width 557 height 257
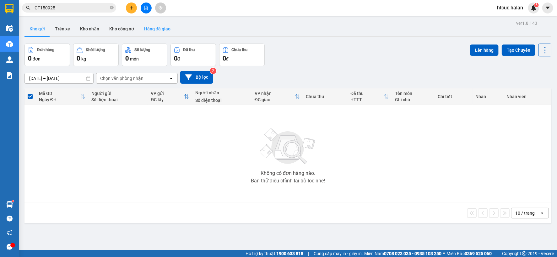
click at [154, 28] on button "Hàng đã giao" at bounding box center [157, 28] width 36 height 15
